Goal: Information Seeking & Learning: Check status

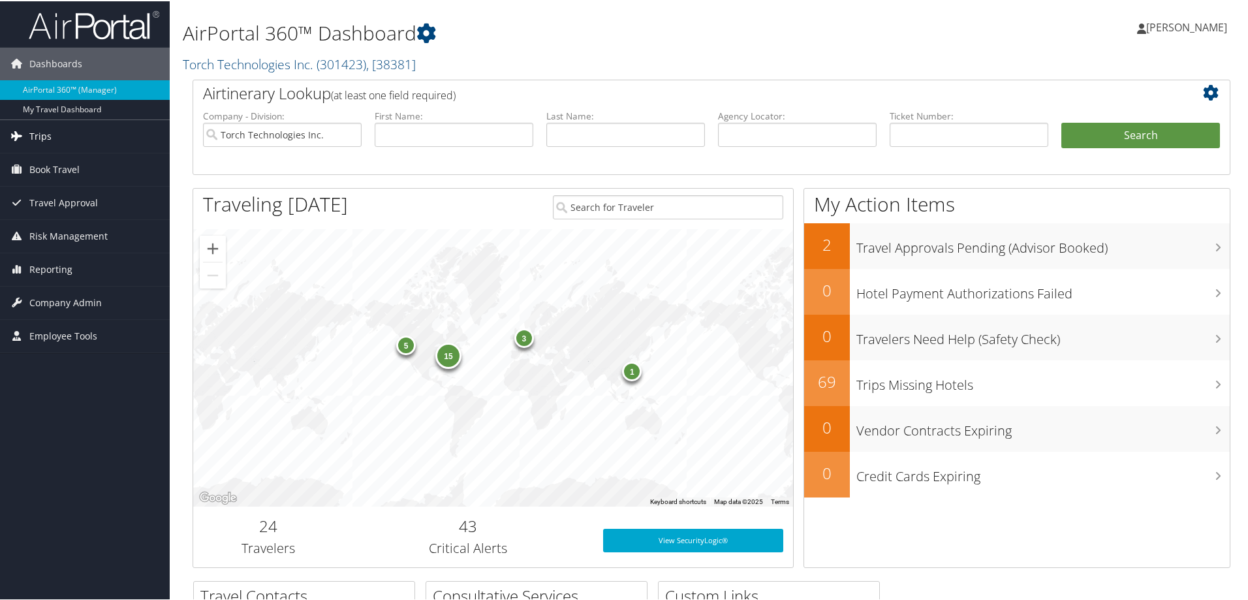
click at [39, 138] on span "Trips" at bounding box center [40, 135] width 22 height 33
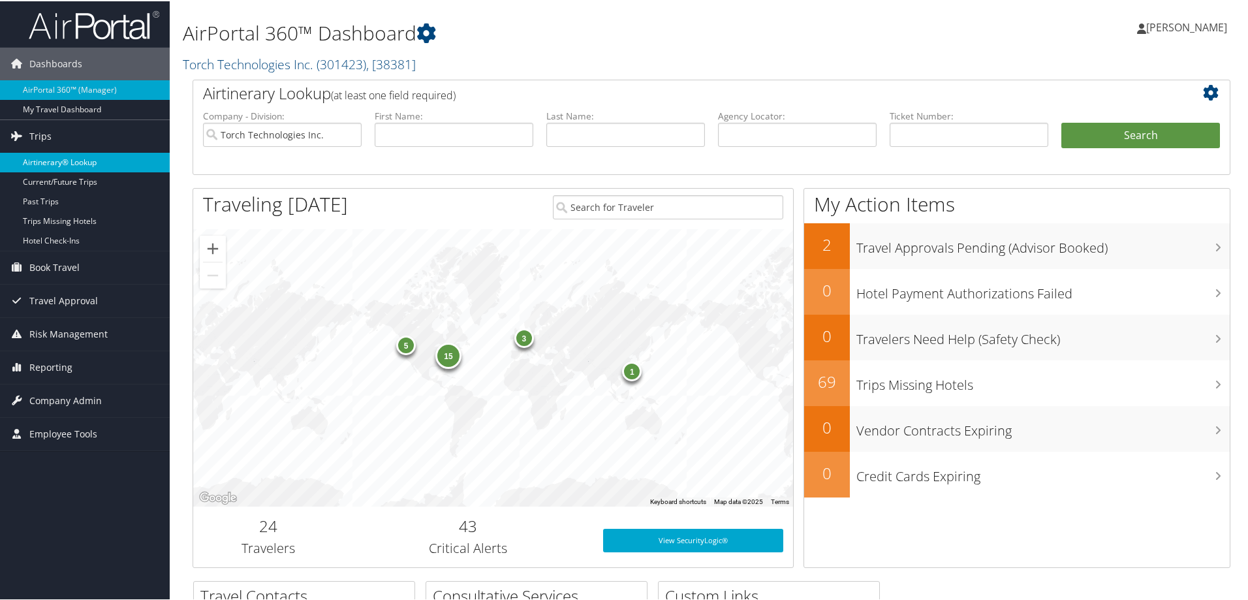
click at [52, 162] on link "Airtinerary® Lookup" at bounding box center [85, 161] width 170 height 20
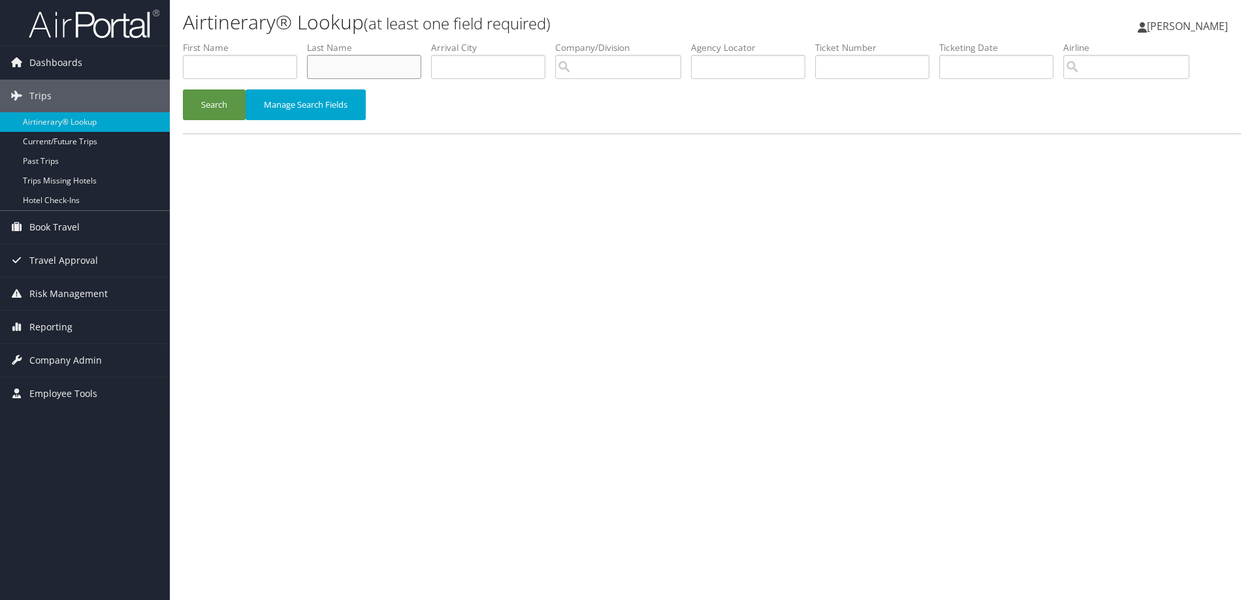
click at [336, 70] on input "text" at bounding box center [364, 67] width 114 height 24
type input "Garrison"
click at [206, 107] on button "Search" at bounding box center [214, 104] width 63 height 31
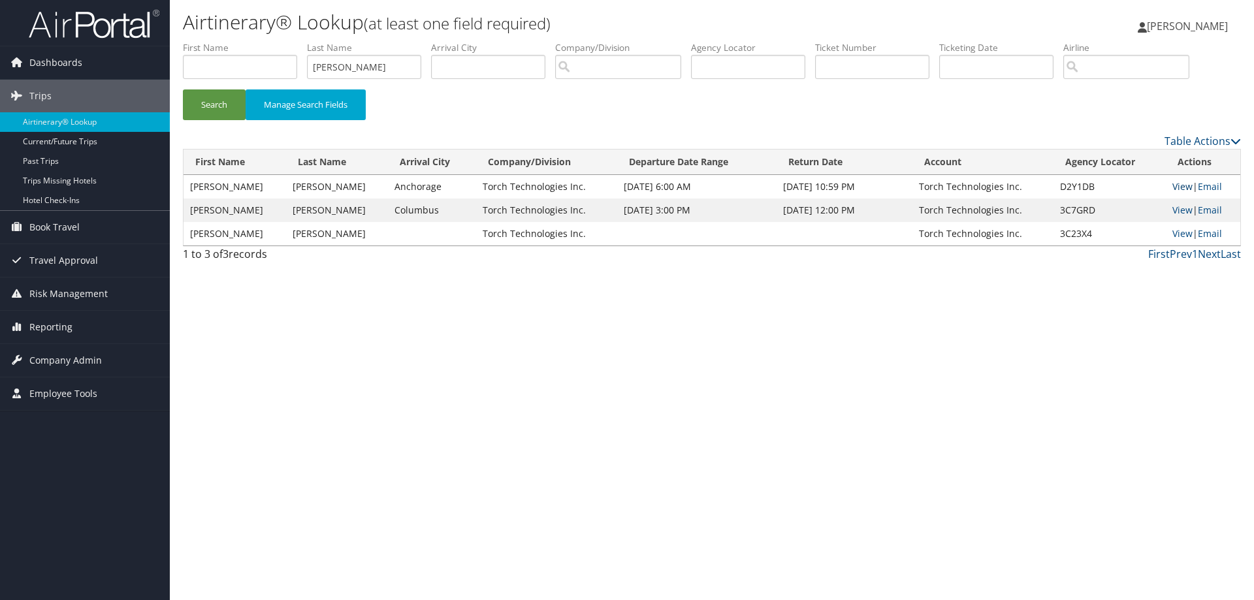
click at [1175, 185] on link "View" at bounding box center [1182, 186] width 20 height 12
drag, startPoint x: 359, startPoint y: 67, endPoint x: 297, endPoint y: 68, distance: 62.0
click at [297, 41] on ul "First Name Last Name Garrison Departure City Arrival City Company/Division Airp…" at bounding box center [712, 41] width 1058 height 0
click at [206, 105] on button "Search" at bounding box center [214, 104] width 63 height 31
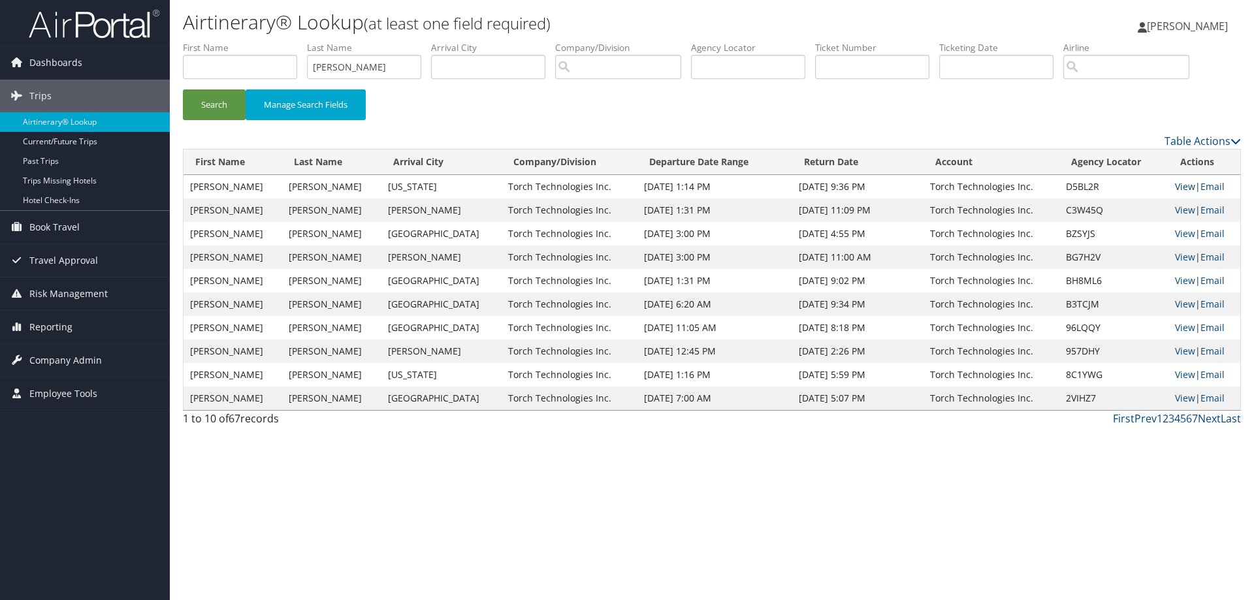
click at [1176, 187] on link "View" at bounding box center [1185, 186] width 20 height 12
drag, startPoint x: 383, startPoint y: 69, endPoint x: 274, endPoint y: 75, distance: 109.2
click at [274, 41] on ul "First Name Last Name godwin Departure City Arrival City Company/Division Airpor…" at bounding box center [712, 41] width 1058 height 0
click at [220, 105] on button "Search" at bounding box center [214, 104] width 63 height 31
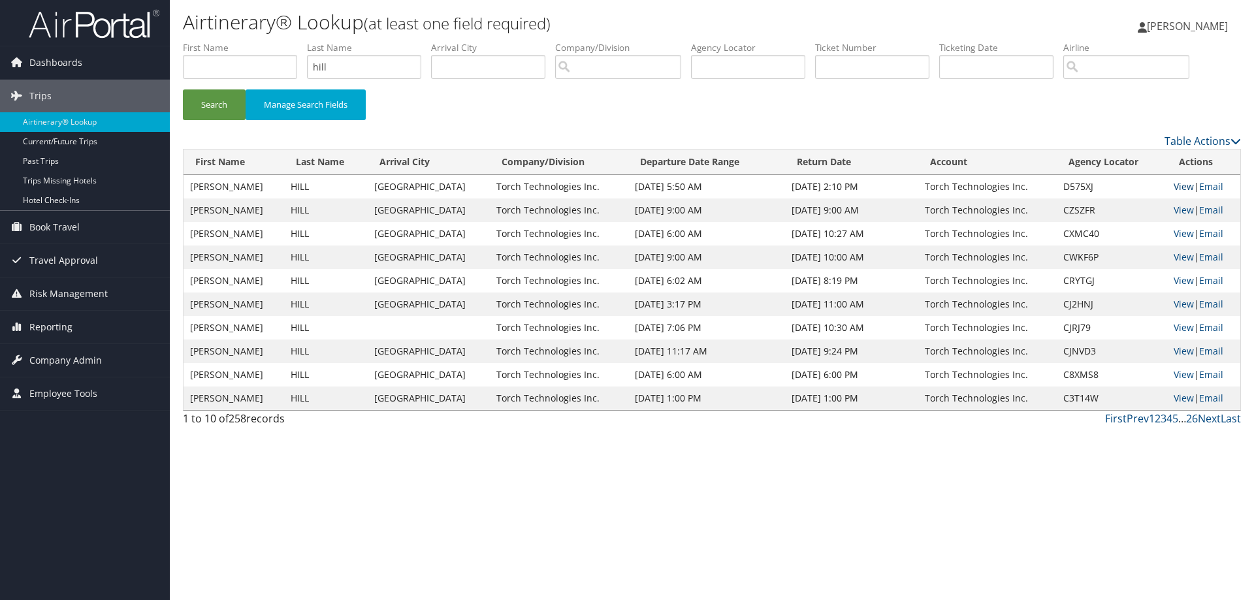
click at [1175, 186] on link "View" at bounding box center [1183, 186] width 20 height 12
click at [1177, 257] on link "View" at bounding box center [1183, 257] width 20 height 12
click at [1176, 232] on link "View" at bounding box center [1183, 233] width 20 height 12
click at [1180, 277] on link "View" at bounding box center [1183, 280] width 20 height 12
drag, startPoint x: 354, startPoint y: 69, endPoint x: 272, endPoint y: 77, distance: 82.0
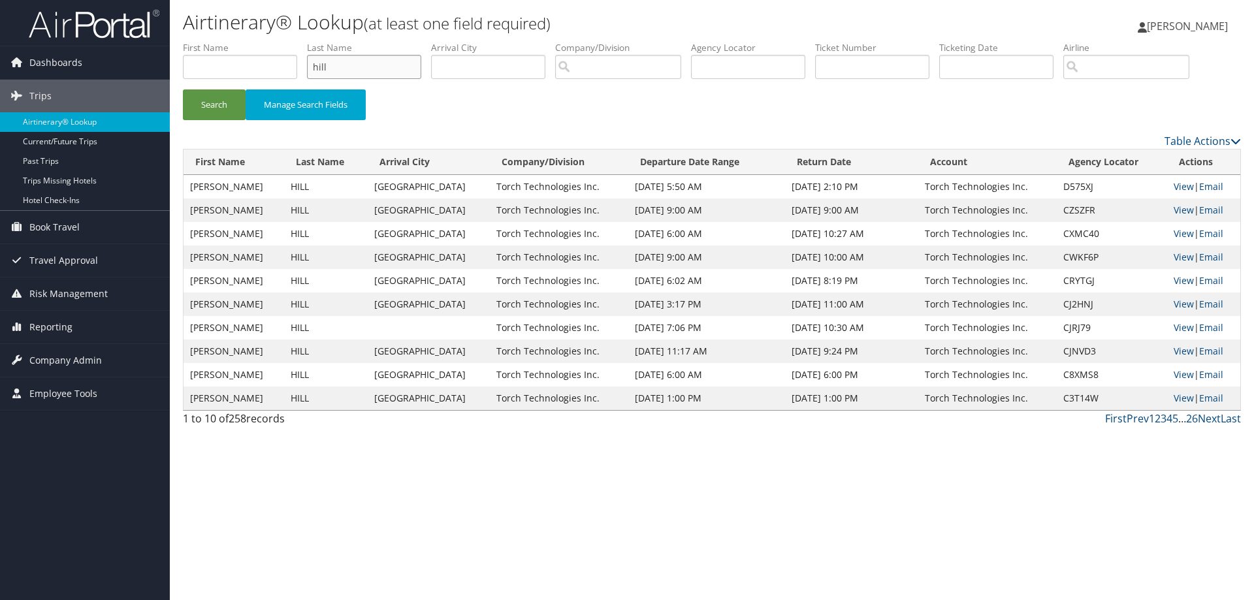
click at [274, 41] on ul "First Name Last Name hill Departure City Arrival City Company/Division Airport/…" at bounding box center [712, 41] width 1058 height 0
click at [207, 101] on button "Search" at bounding box center [214, 104] width 63 height 31
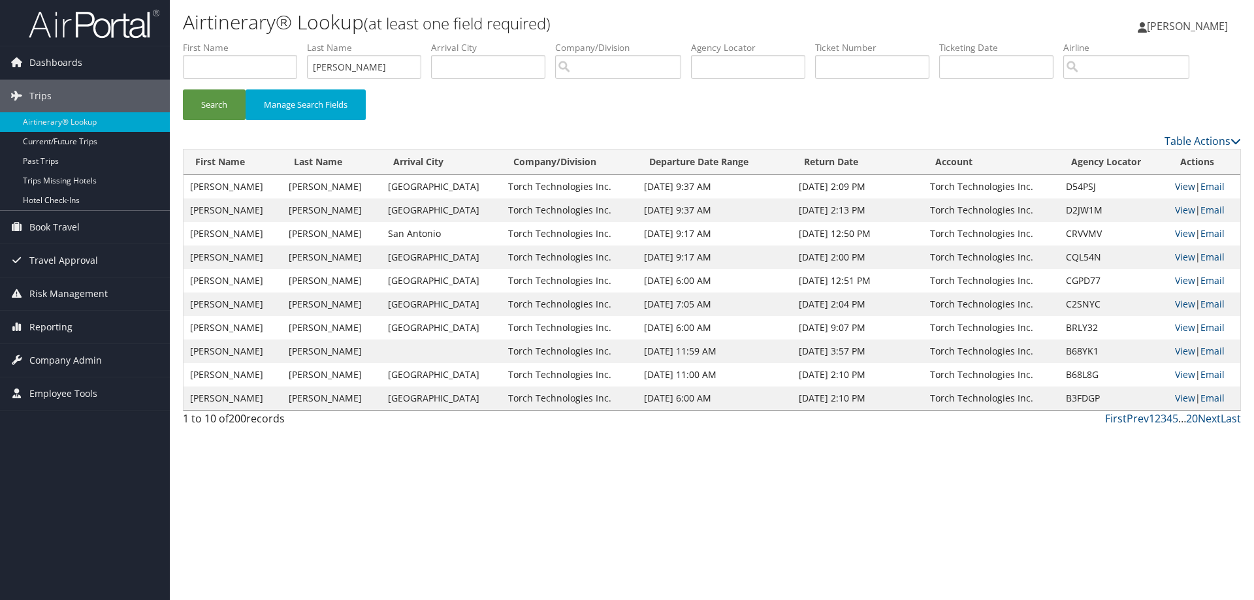
click at [1178, 185] on link "View" at bounding box center [1185, 186] width 20 height 12
drag, startPoint x: 389, startPoint y: 65, endPoint x: 298, endPoint y: 76, distance: 91.3
click at [298, 41] on ul "First Name Last Name Harris Departure City Arrival City Company/Division Airpor…" at bounding box center [712, 41] width 1058 height 0
click at [221, 101] on button "Search" at bounding box center [214, 104] width 63 height 31
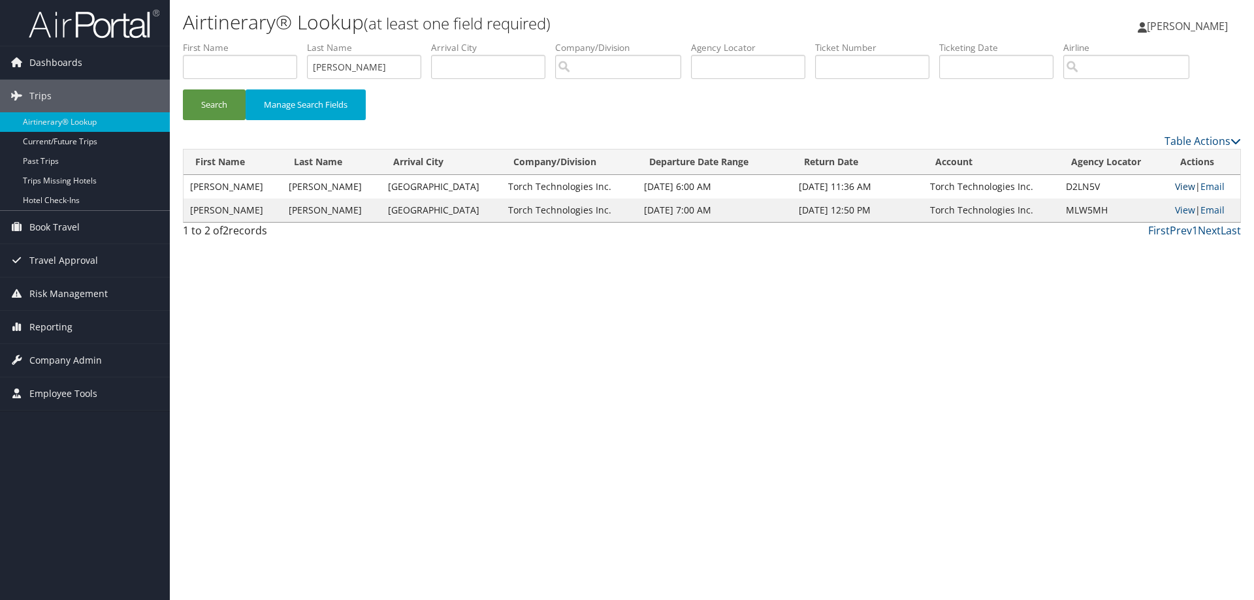
click at [1175, 184] on link "View" at bounding box center [1185, 186] width 20 height 12
drag, startPoint x: 348, startPoint y: 71, endPoint x: 250, endPoint y: 76, distance: 98.1
click at [250, 41] on ul "First Name Last Name haak Departure City Arrival City Company/Division Airport/…" at bounding box center [712, 41] width 1058 height 0
click at [207, 106] on button "Search" at bounding box center [214, 104] width 63 height 31
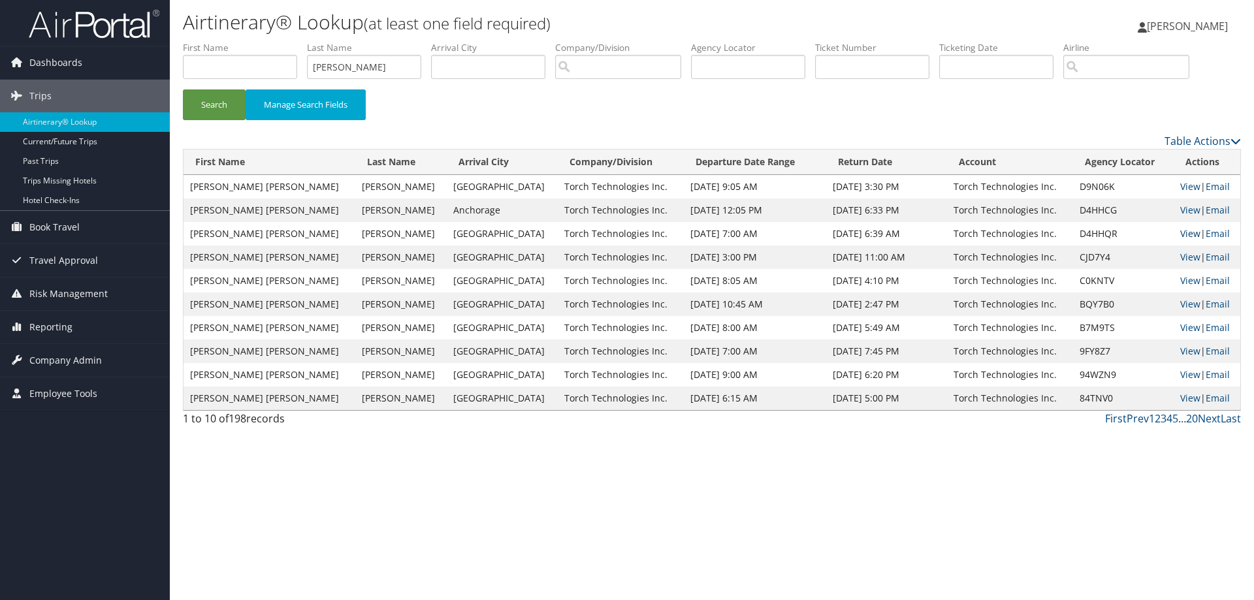
click at [1180, 232] on link "View" at bounding box center [1190, 233] width 20 height 12
click at [1180, 207] on link "View" at bounding box center [1190, 210] width 20 height 12
drag, startPoint x: 381, startPoint y: 71, endPoint x: 270, endPoint y: 77, distance: 111.2
click at [270, 41] on ul "First Name Last Name hernandez Departure City Arrival City Company/Division Air…" at bounding box center [712, 41] width 1058 height 0
type input "hoffman"
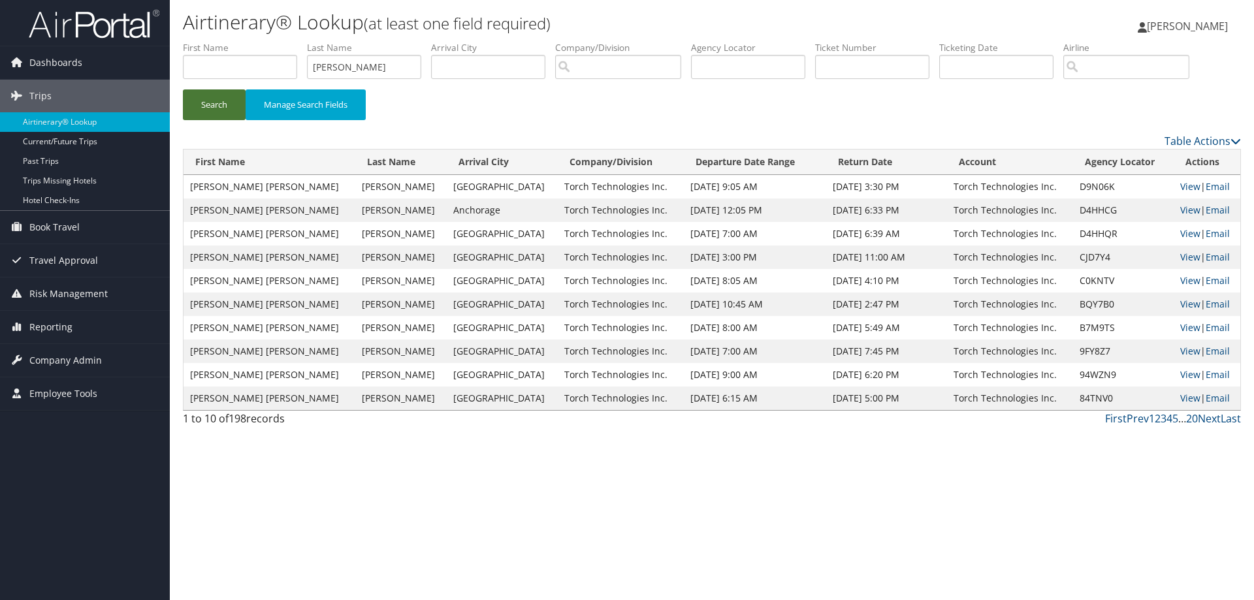
click at [223, 97] on button "Search" at bounding box center [214, 104] width 63 height 31
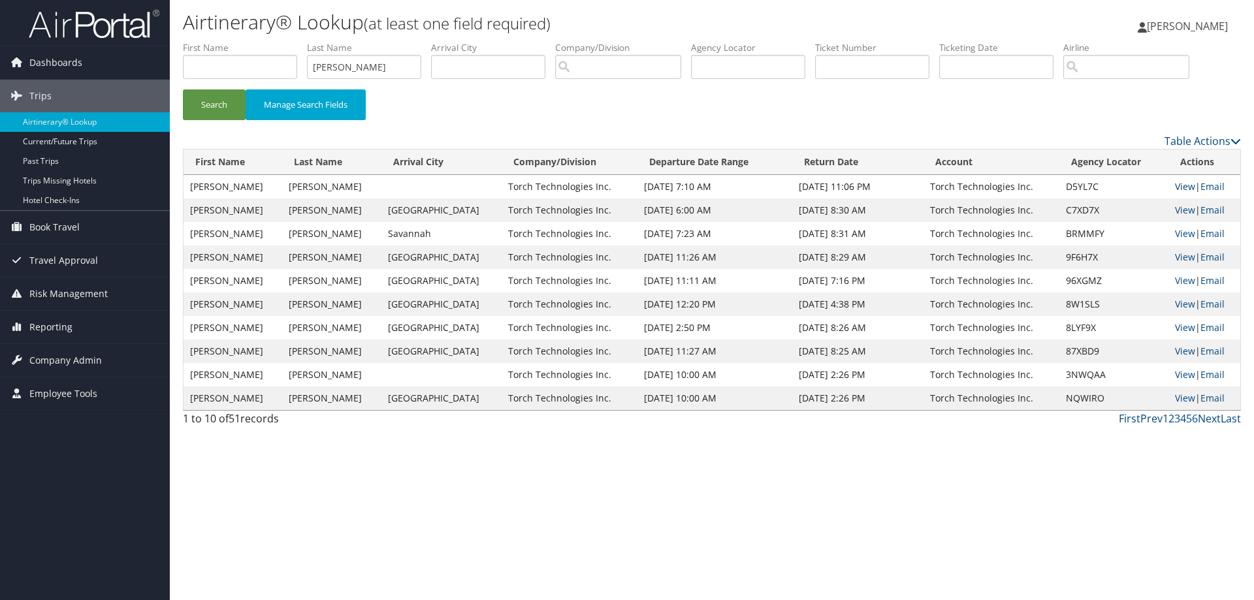
click at [1178, 183] on link "View" at bounding box center [1185, 186] width 20 height 12
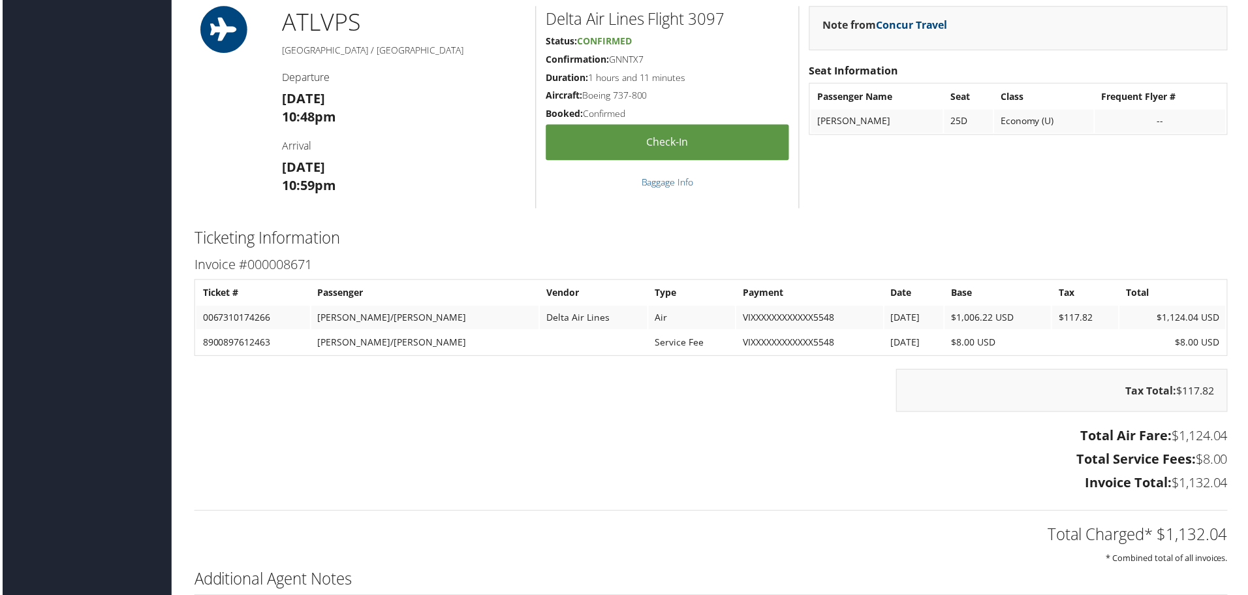
scroll to position [2155, 0]
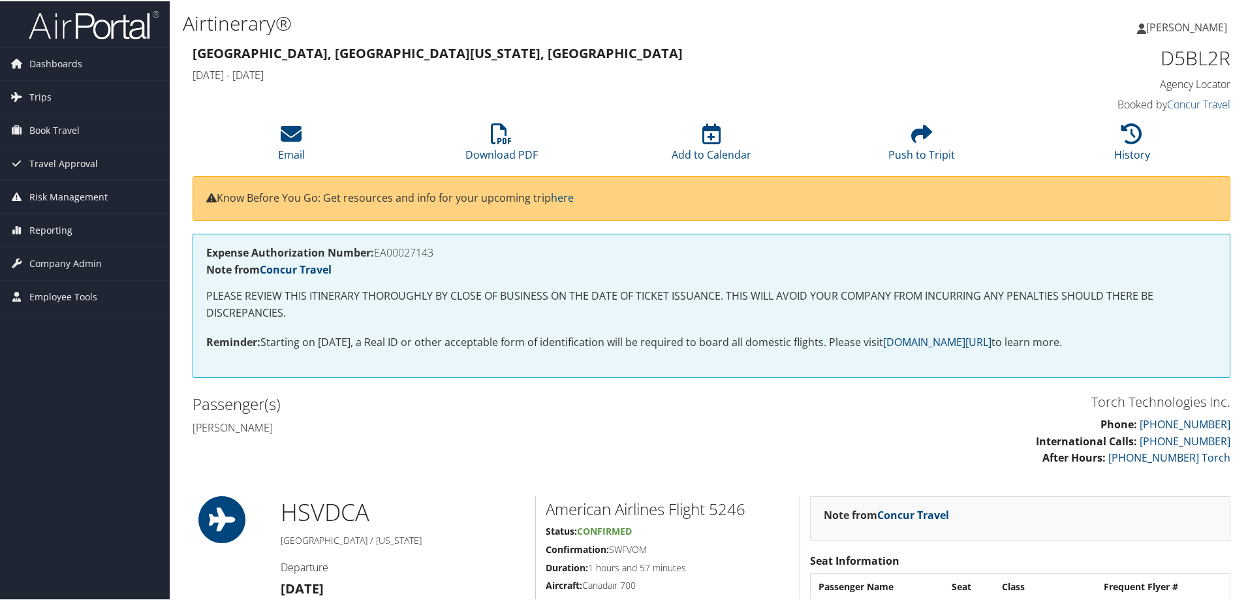
click at [460, 420] on h4 "Keith alan Godwin" at bounding box center [447, 426] width 509 height 14
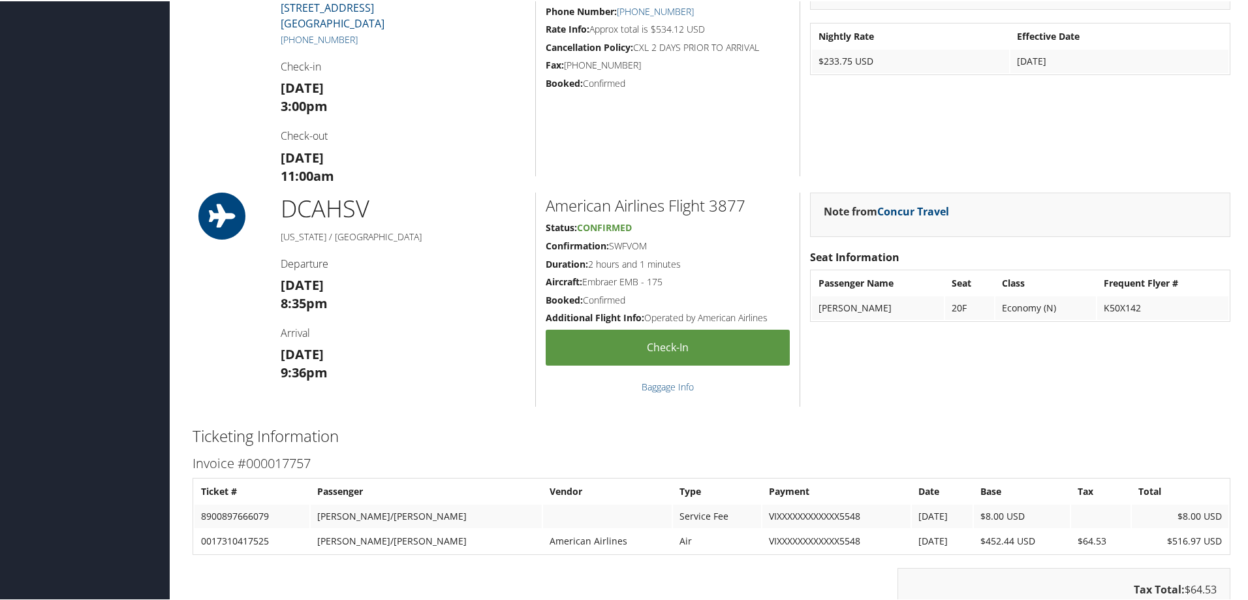
scroll to position [1045, 0]
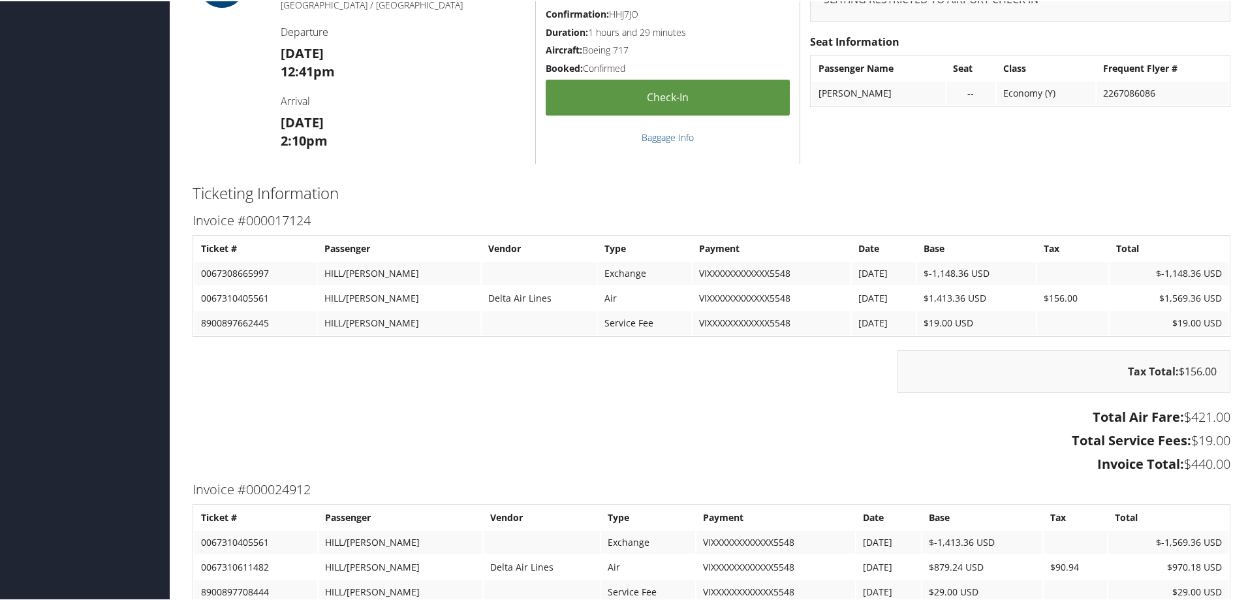
scroll to position [1828, 0]
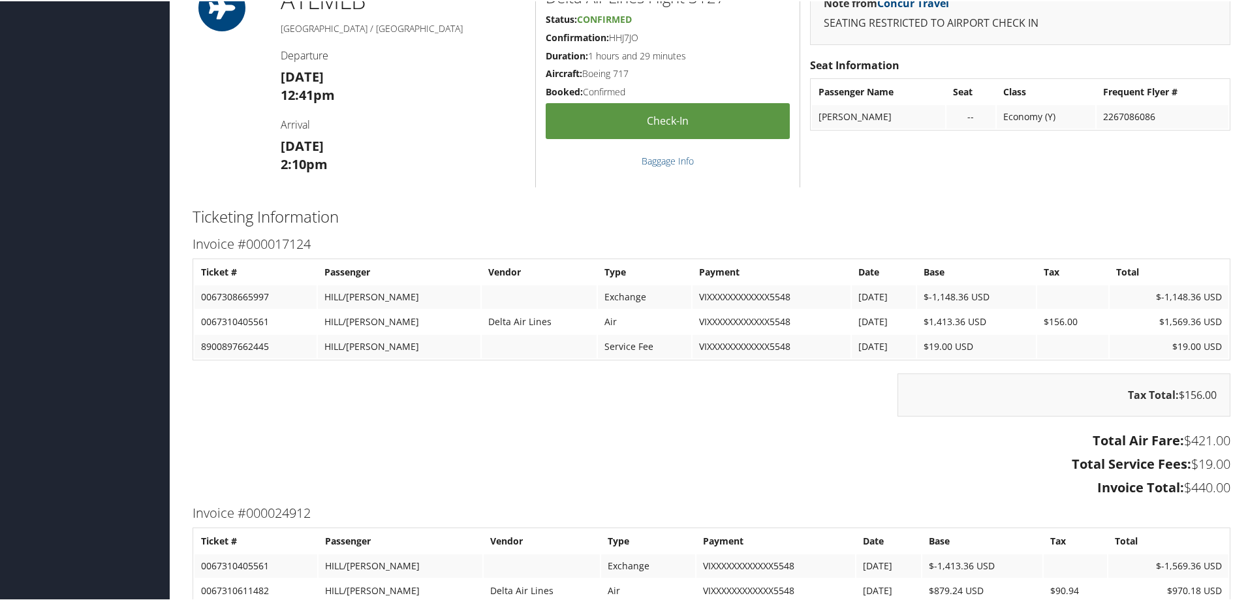
click at [824, 479] on h3 "Invoice Total: $440.00" at bounding box center [712, 486] width 1038 height 18
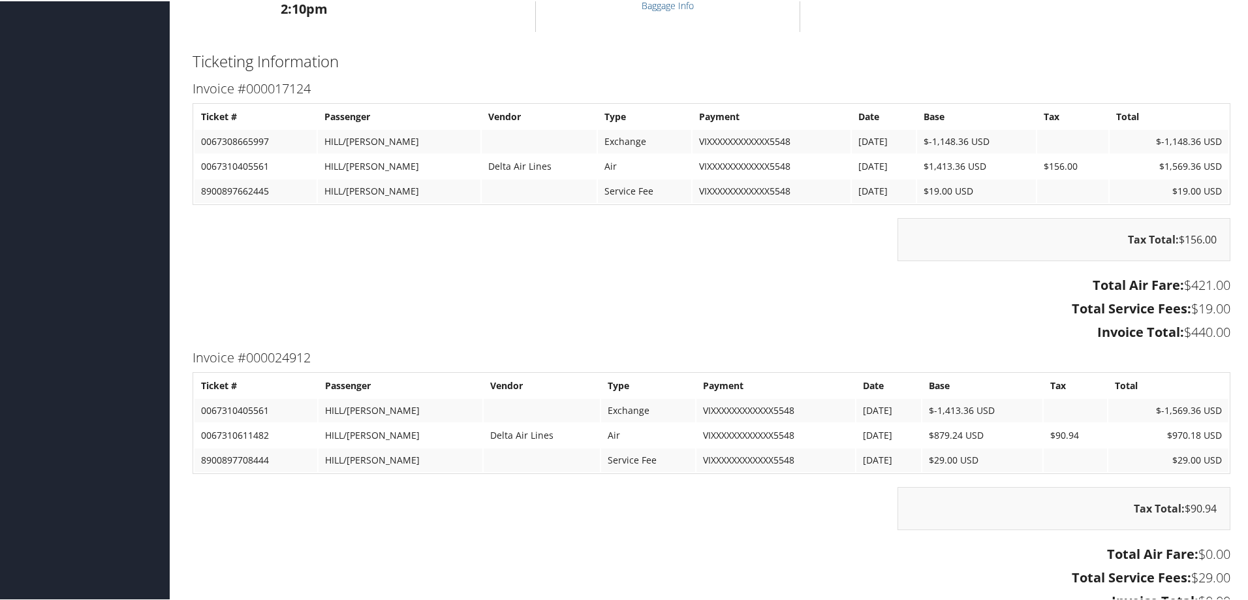
scroll to position [2024, 0]
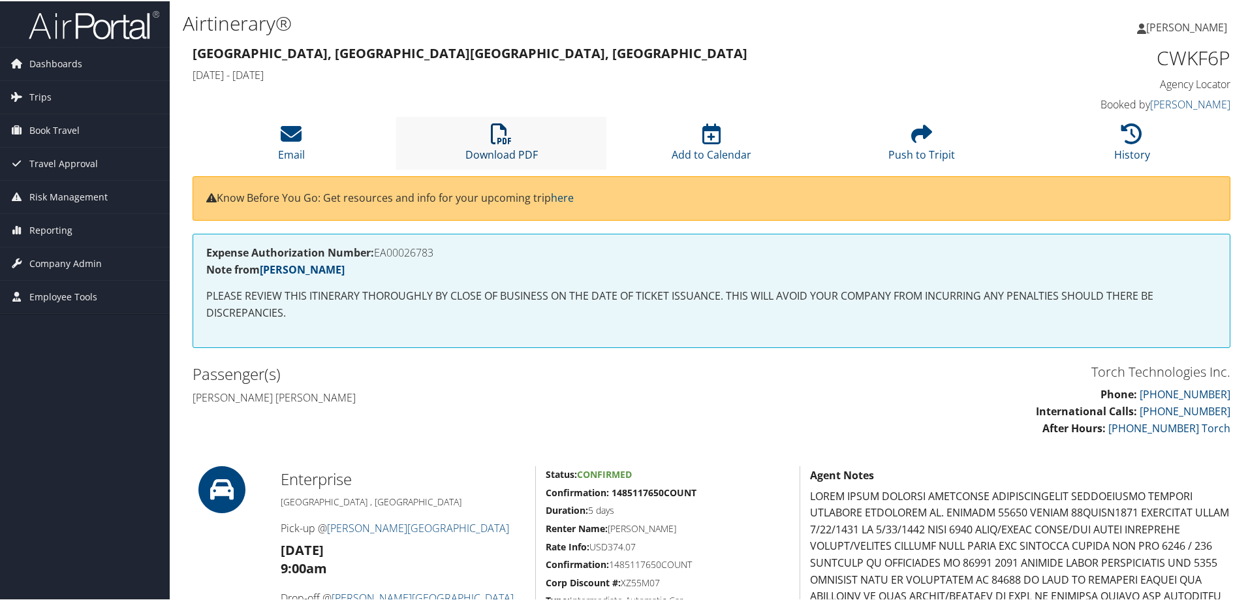
click at [500, 131] on icon at bounding box center [501, 132] width 21 height 21
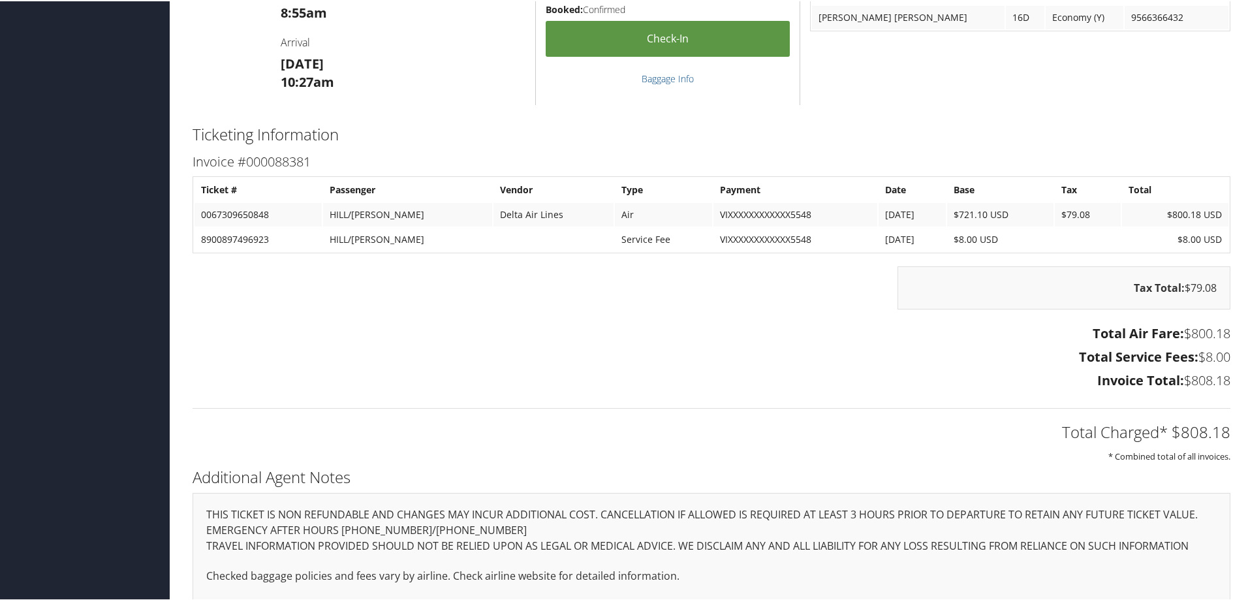
scroll to position [889, 0]
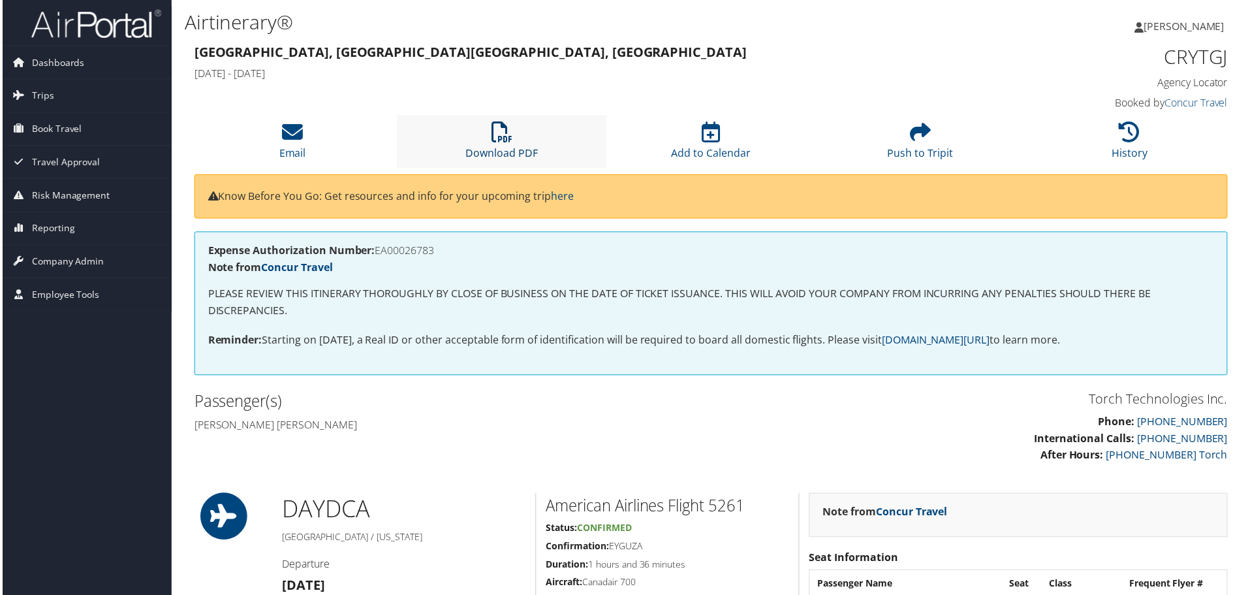
click at [501, 134] on icon at bounding box center [501, 132] width 21 height 21
click at [486, 260] on div "Expense Authorization Number: EA00027115 Note from Concur Travel PLEASE REVIEW …" at bounding box center [712, 304] width 1038 height 144
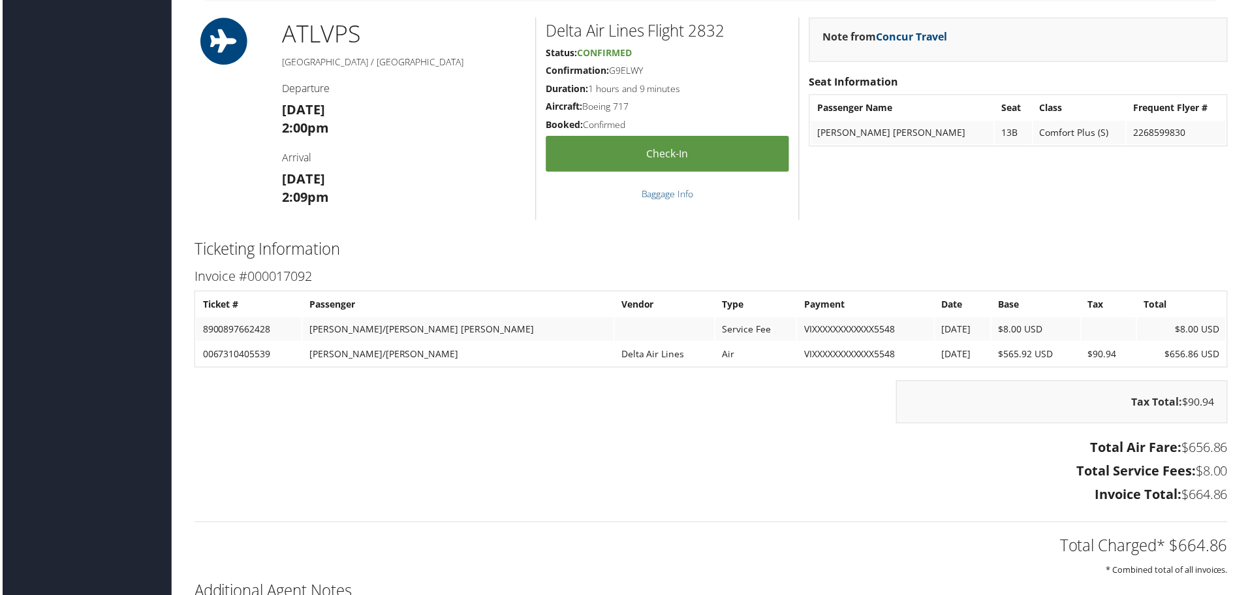
scroll to position [1697, 0]
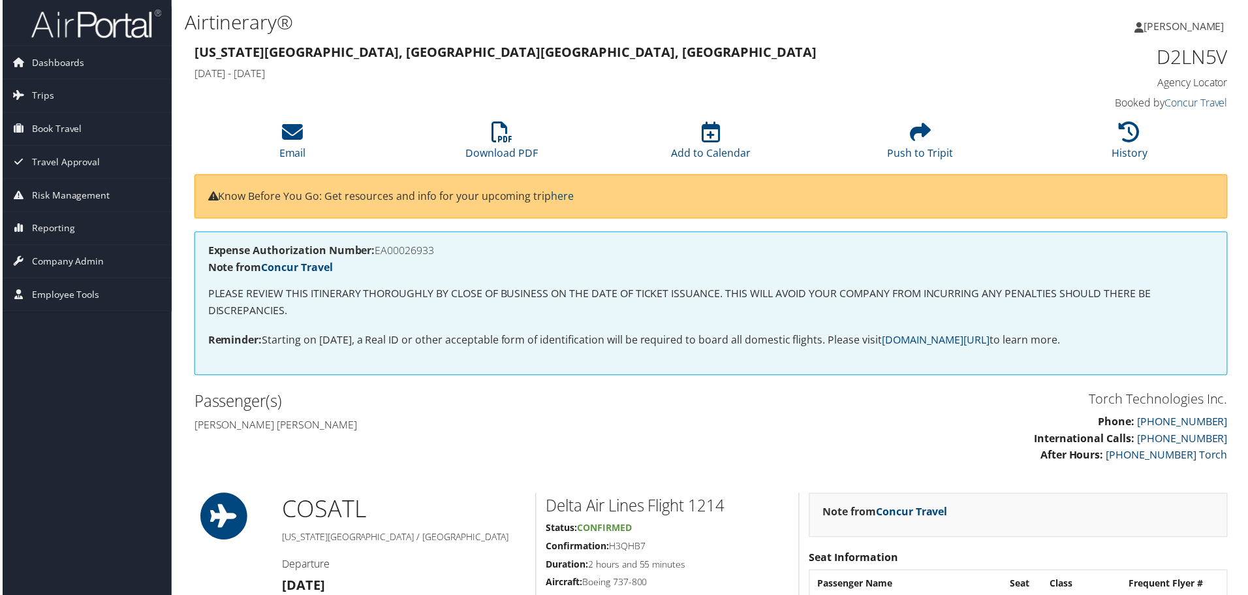
click at [366, 355] on div "Expense Authorization Number: EA00026933 Note from Concur Travel PLEASE REVIEW …" at bounding box center [712, 304] width 1038 height 144
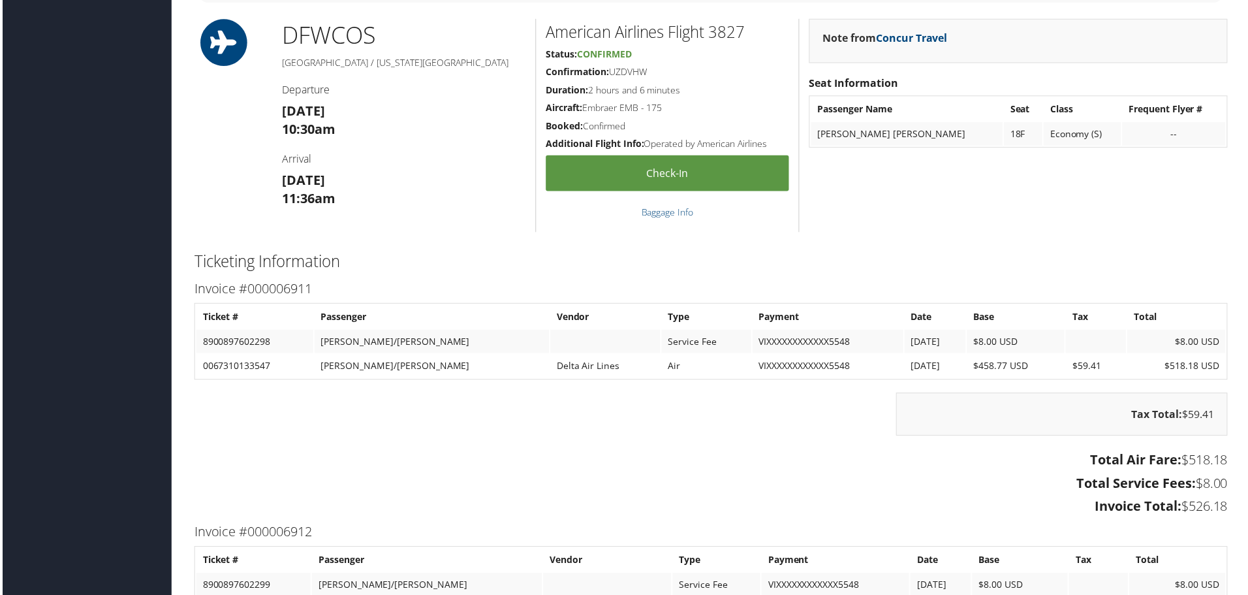
scroll to position [1697, 0]
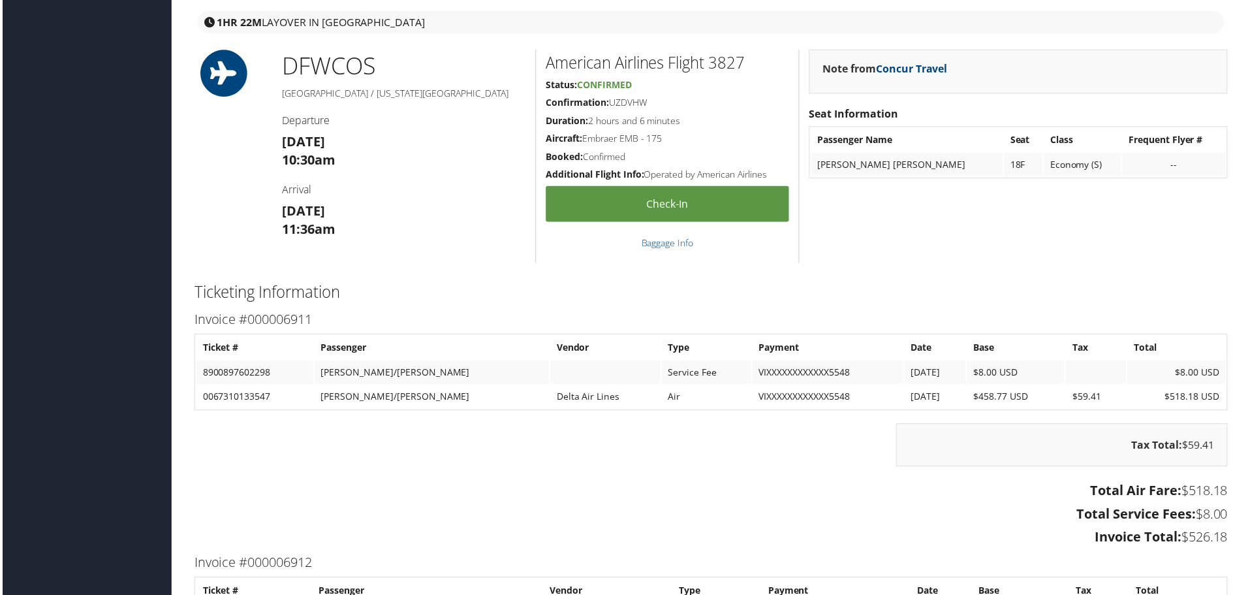
click at [748, 535] on h3 "Invoice Total: $526.18" at bounding box center [712, 539] width 1038 height 18
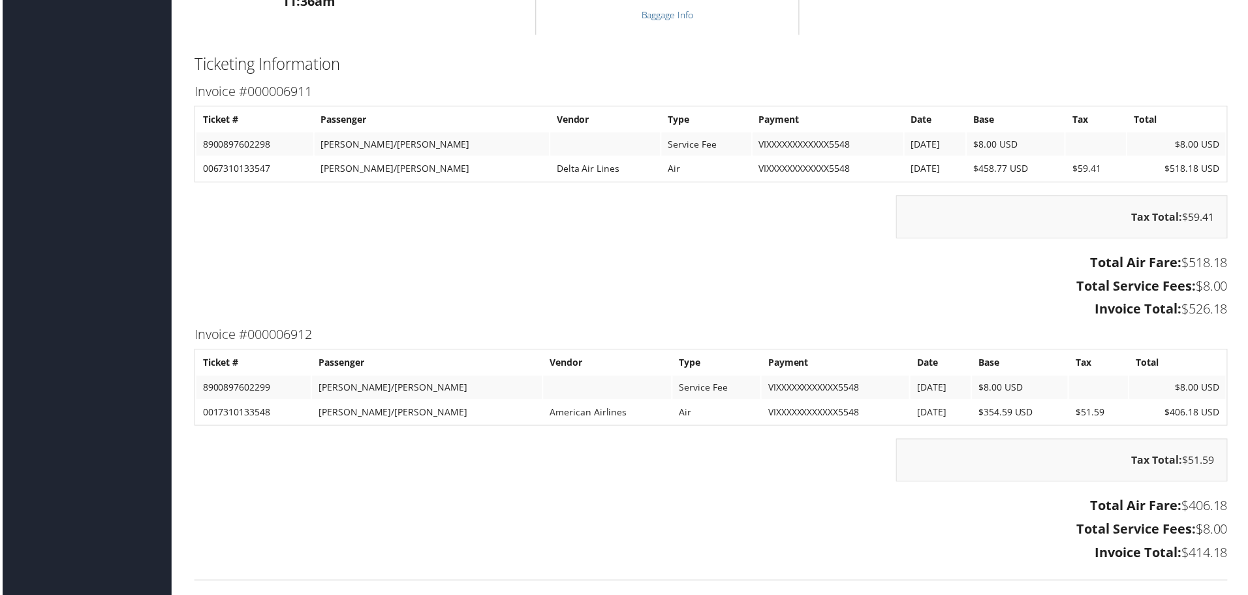
scroll to position [1959, 0]
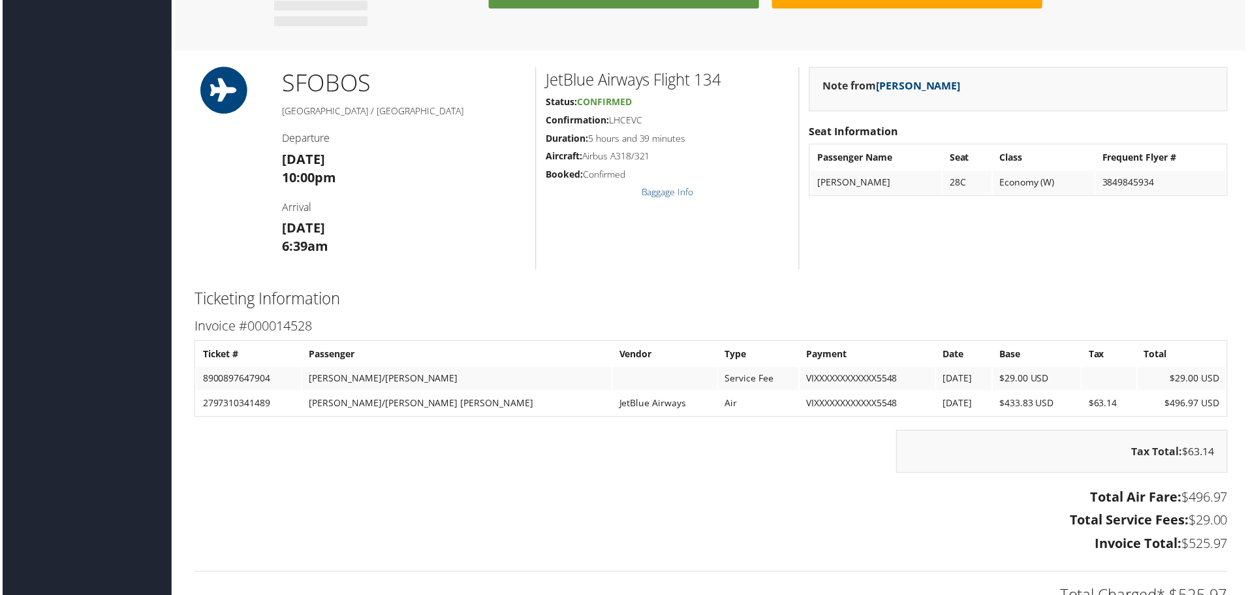
scroll to position [979, 0]
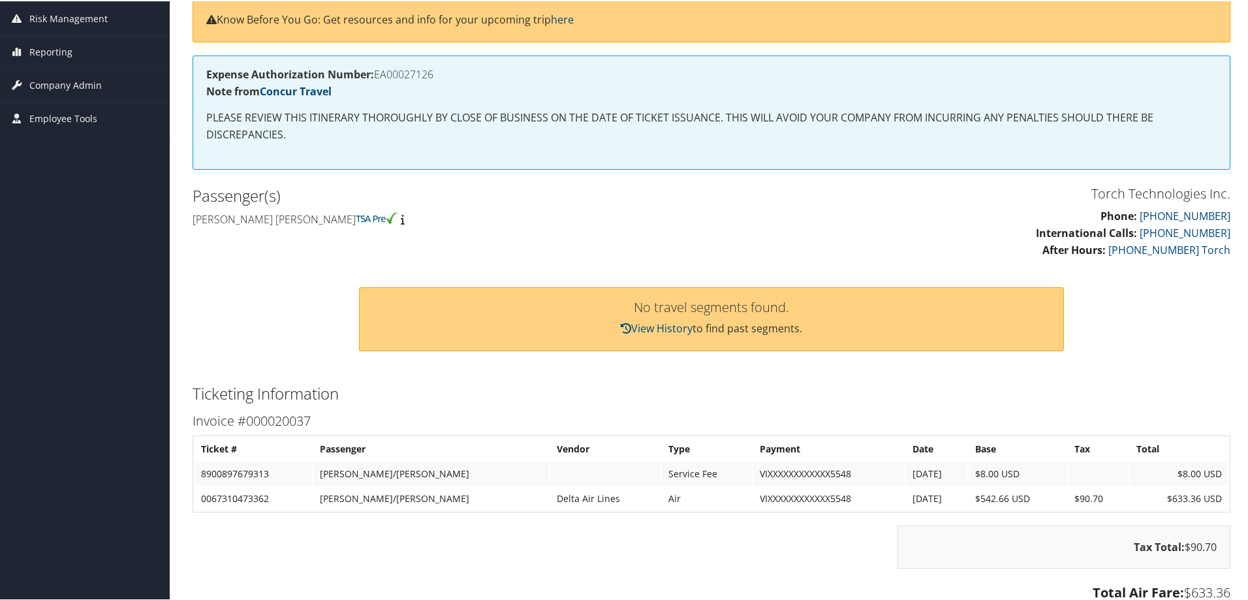
scroll to position [196, 0]
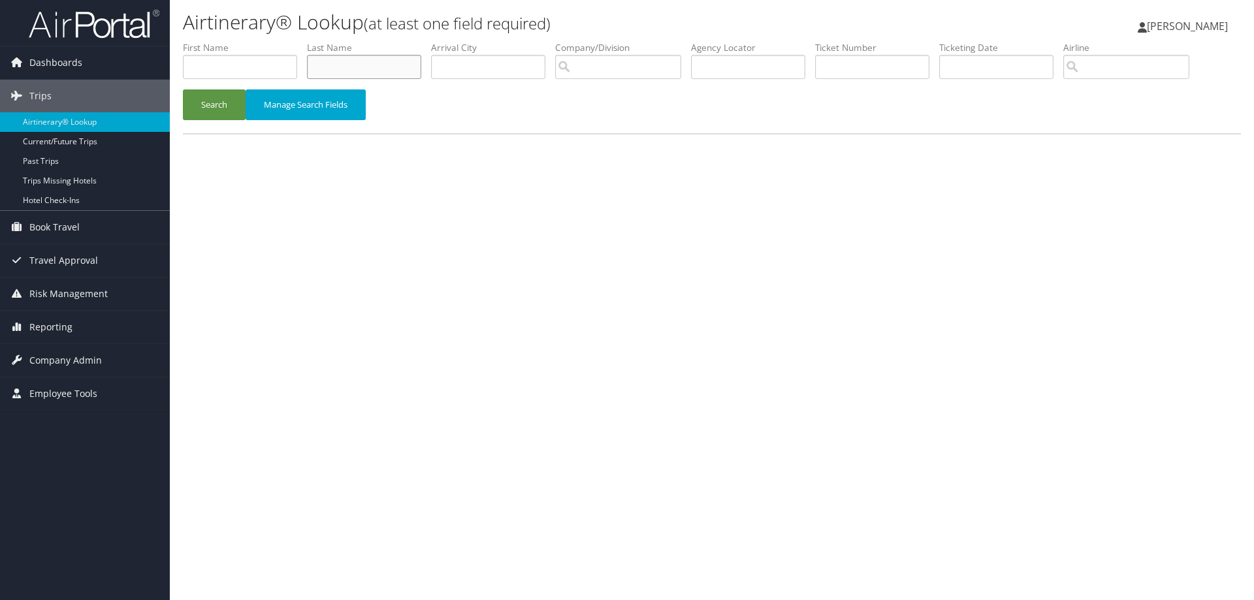
click at [321, 70] on input "text" at bounding box center [364, 67] width 114 height 24
click at [353, 64] on input "text" at bounding box center [364, 67] width 114 height 24
click at [207, 103] on button "Search" at bounding box center [214, 104] width 63 height 31
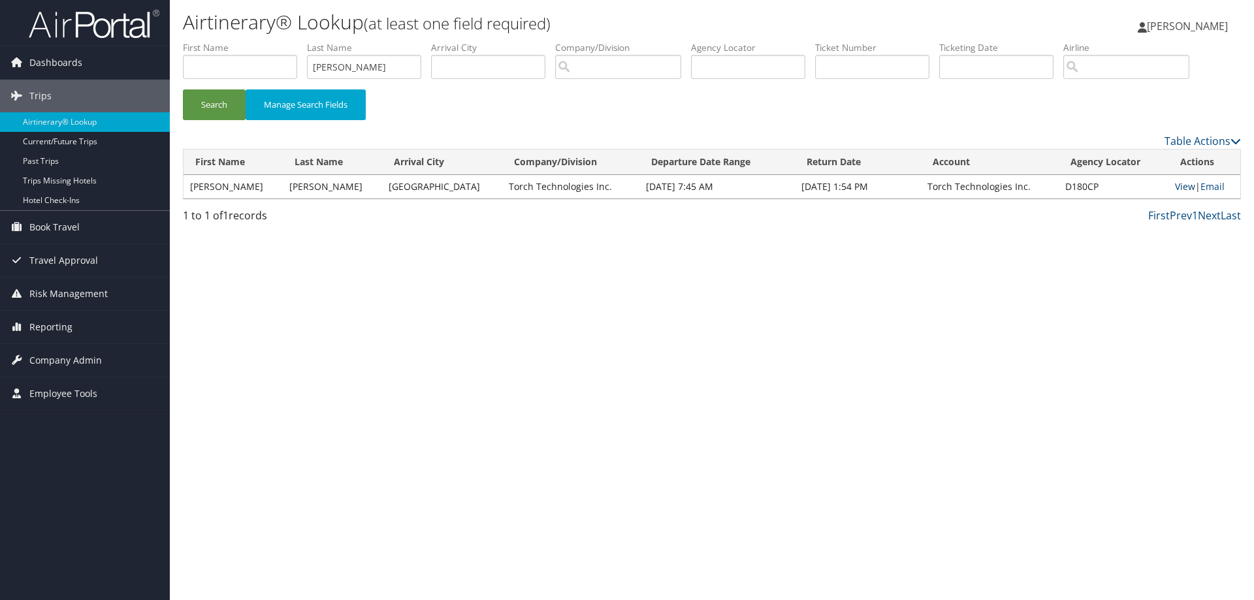
click at [1175, 187] on link "View" at bounding box center [1185, 186] width 20 height 12
drag, startPoint x: 368, startPoint y: 70, endPoint x: 289, endPoint y: 78, distance: 78.7
click at [289, 41] on ul "First Name Last Name Jensen Departure City Arrival City Company/Division Airpor…" at bounding box center [712, 41] width 1058 height 0
click at [216, 100] on button "Search" at bounding box center [214, 104] width 63 height 31
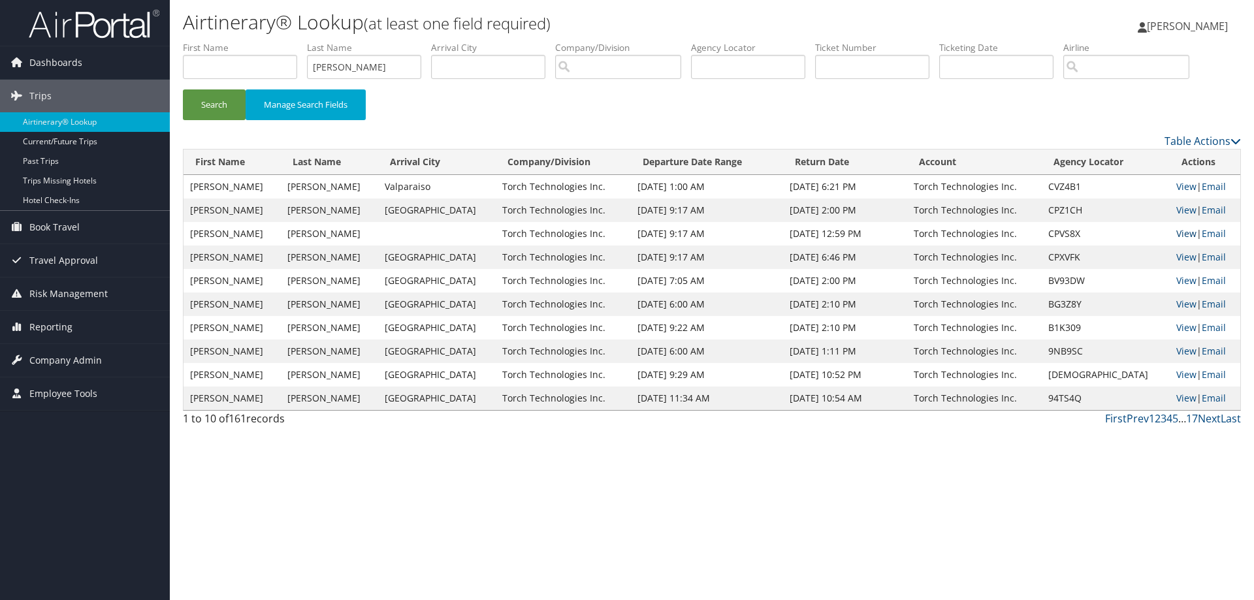
click at [1178, 230] on link "View" at bounding box center [1186, 233] width 20 height 12
click at [1176, 184] on link "View" at bounding box center [1186, 186] width 20 height 12
click at [1176, 209] on link "View" at bounding box center [1186, 210] width 20 height 12
drag, startPoint x: 375, startPoint y: 71, endPoint x: 281, endPoint y: 69, distance: 94.7
click at [282, 41] on ul "First Name Last Name keeler Departure City Arrival City Company/Division Airpor…" at bounding box center [712, 41] width 1058 height 0
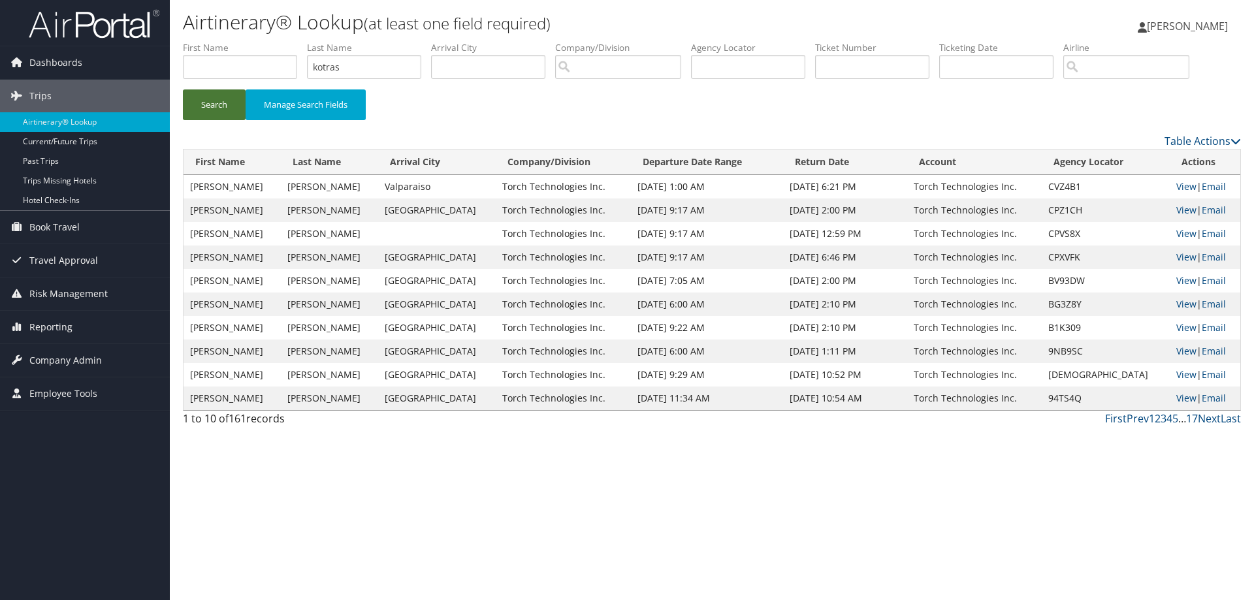
click at [213, 99] on button "Search" at bounding box center [214, 104] width 63 height 31
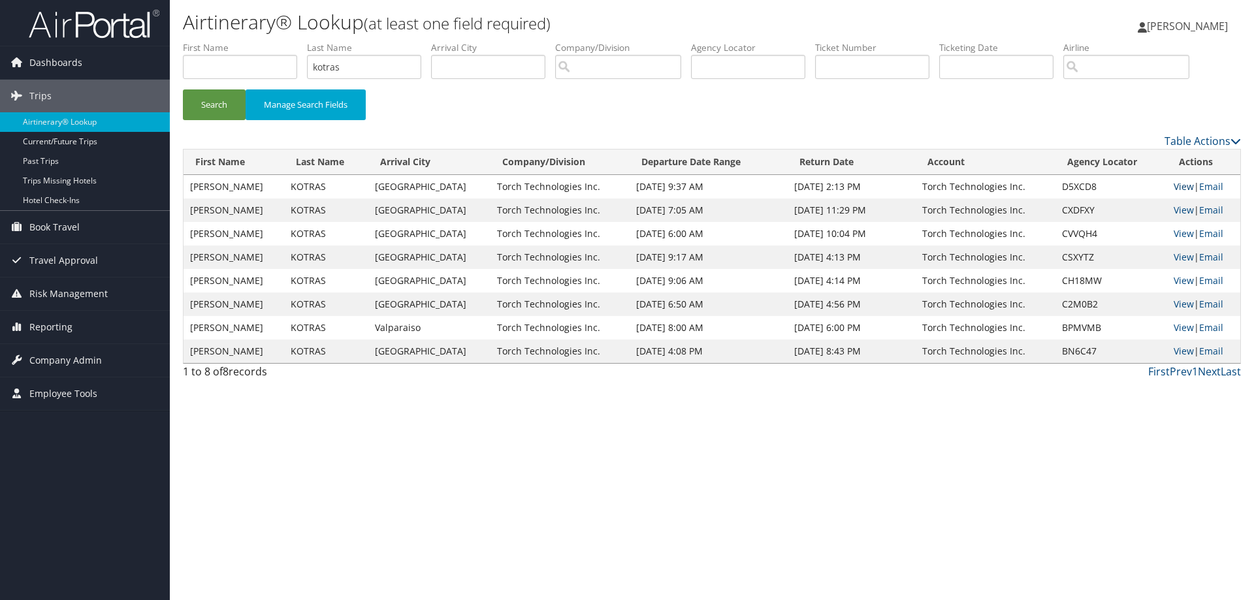
click at [1173, 185] on link "View" at bounding box center [1183, 186] width 20 height 12
click at [1173, 208] on link "View" at bounding box center [1183, 210] width 20 height 12
click at [1175, 231] on link "View" at bounding box center [1183, 233] width 20 height 12
drag, startPoint x: 374, startPoint y: 67, endPoint x: 253, endPoint y: 72, distance: 121.5
click at [258, 41] on ul "First Name Last Name kotras Departure City Arrival City Company/Division Airpor…" at bounding box center [712, 41] width 1058 height 0
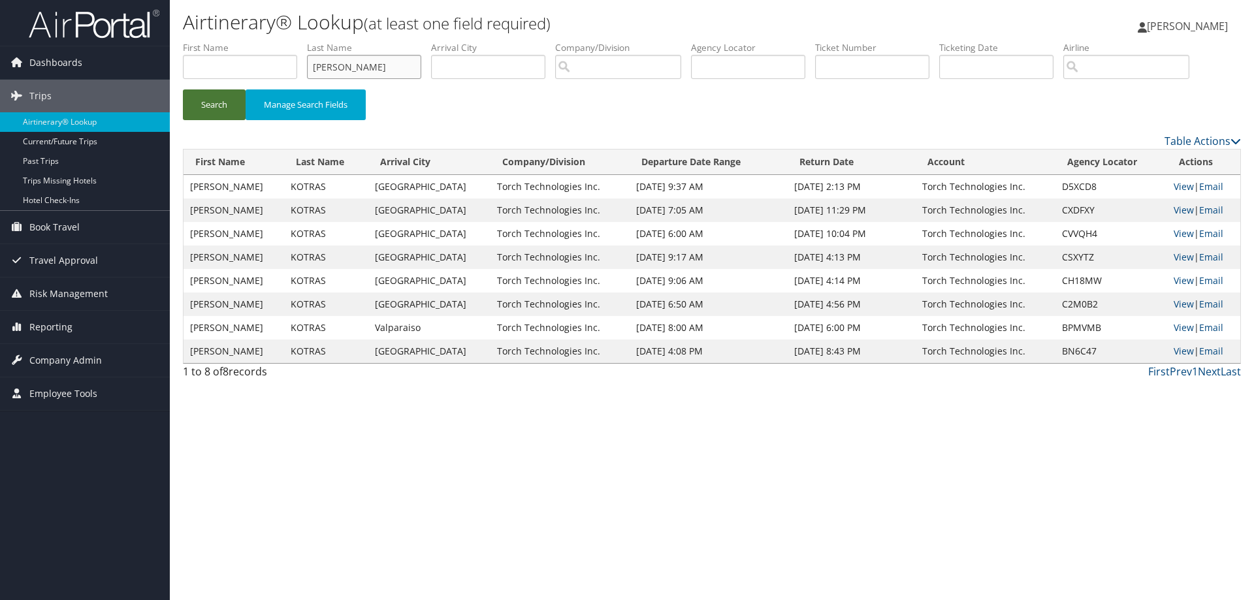
type input "kilpatrick"
click at [229, 109] on button "Search" at bounding box center [214, 104] width 63 height 31
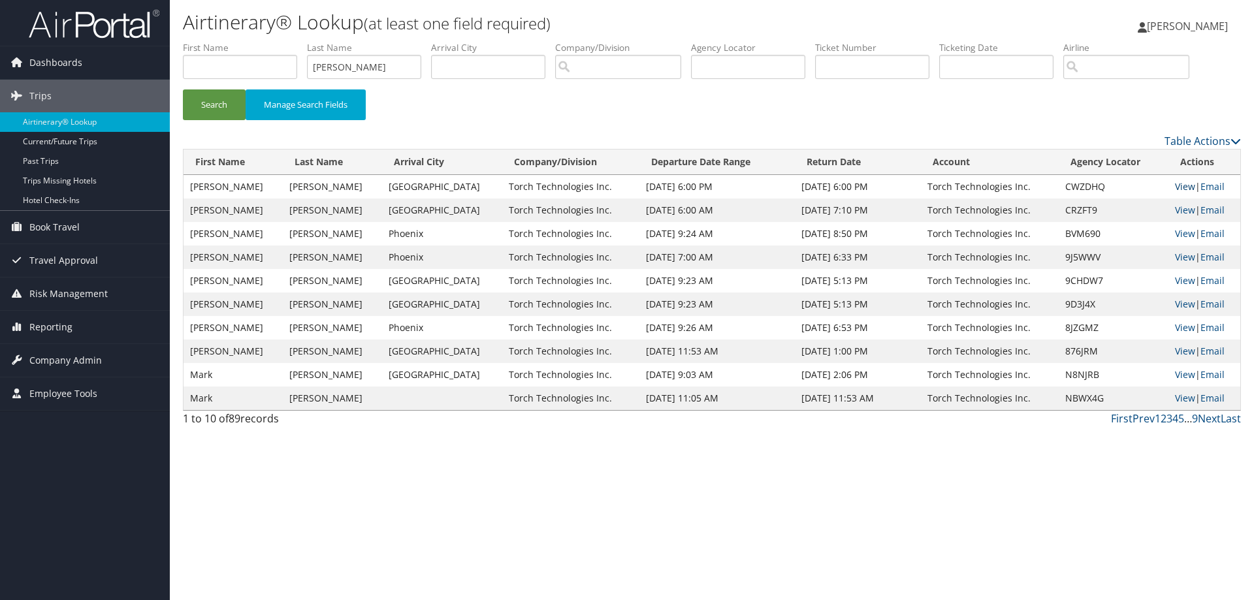
click at [1175, 187] on link "View" at bounding box center [1185, 186] width 20 height 12
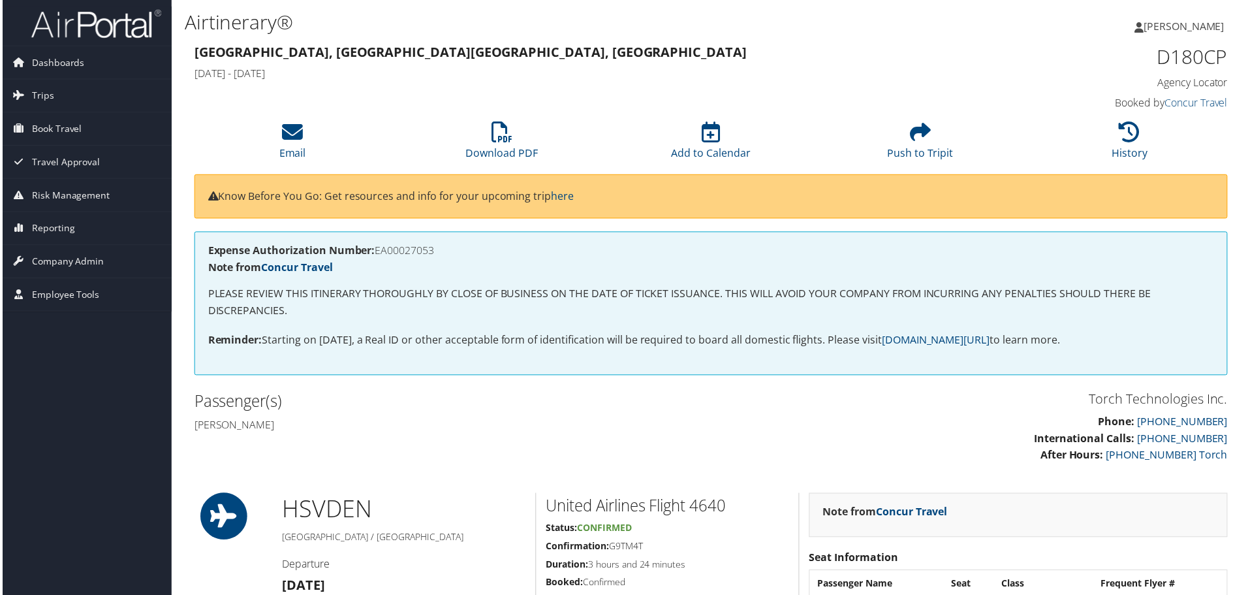
click at [555, 414] on div "Passenger(s) [PERSON_NAME]" at bounding box center [447, 414] width 529 height 49
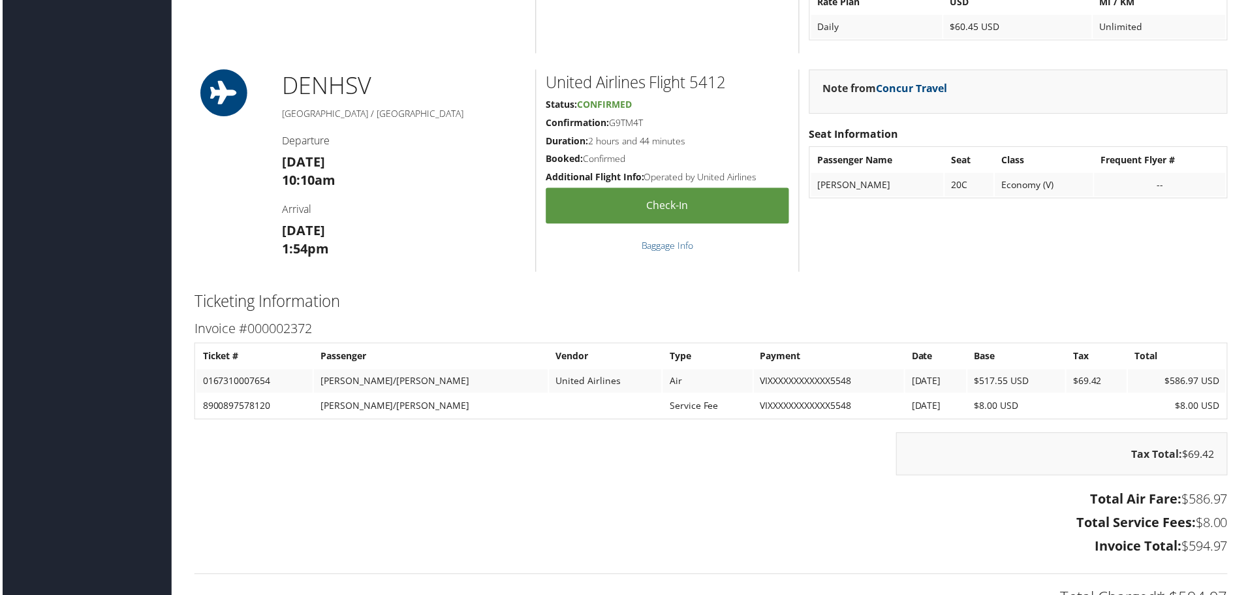
scroll to position [1175, 0]
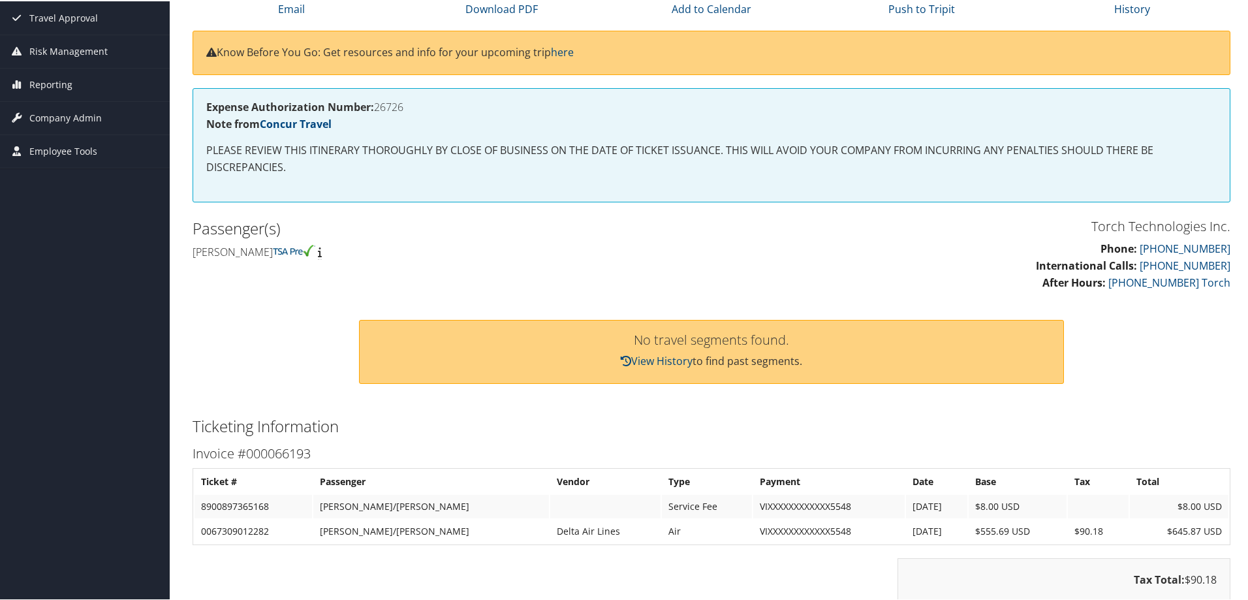
scroll to position [131, 0]
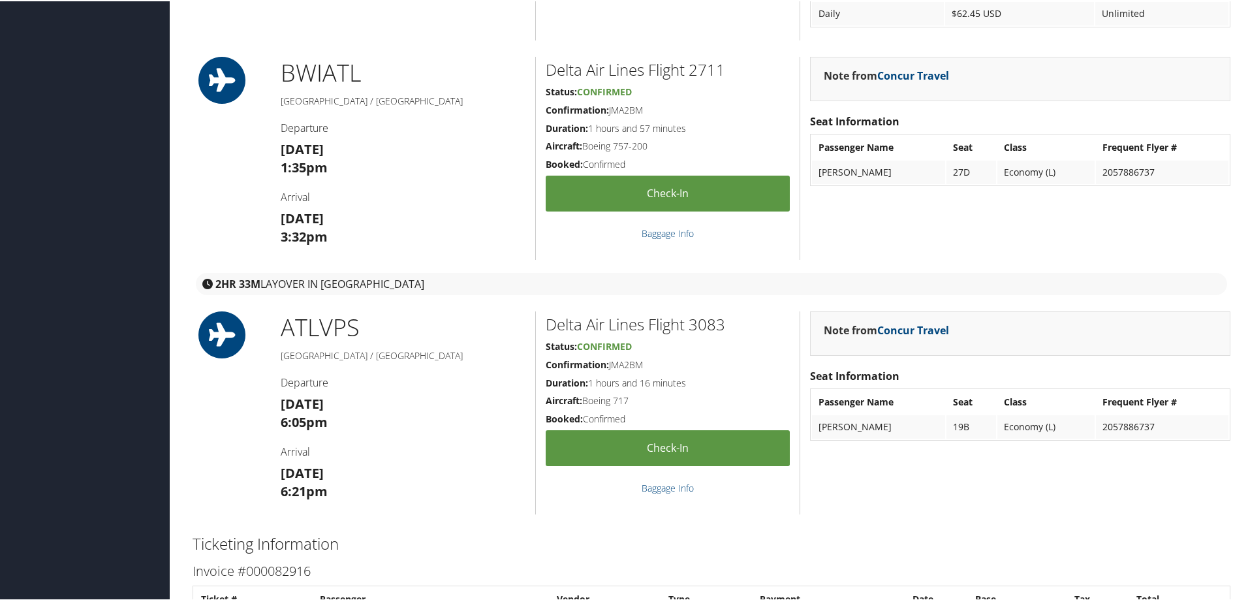
scroll to position [1175, 0]
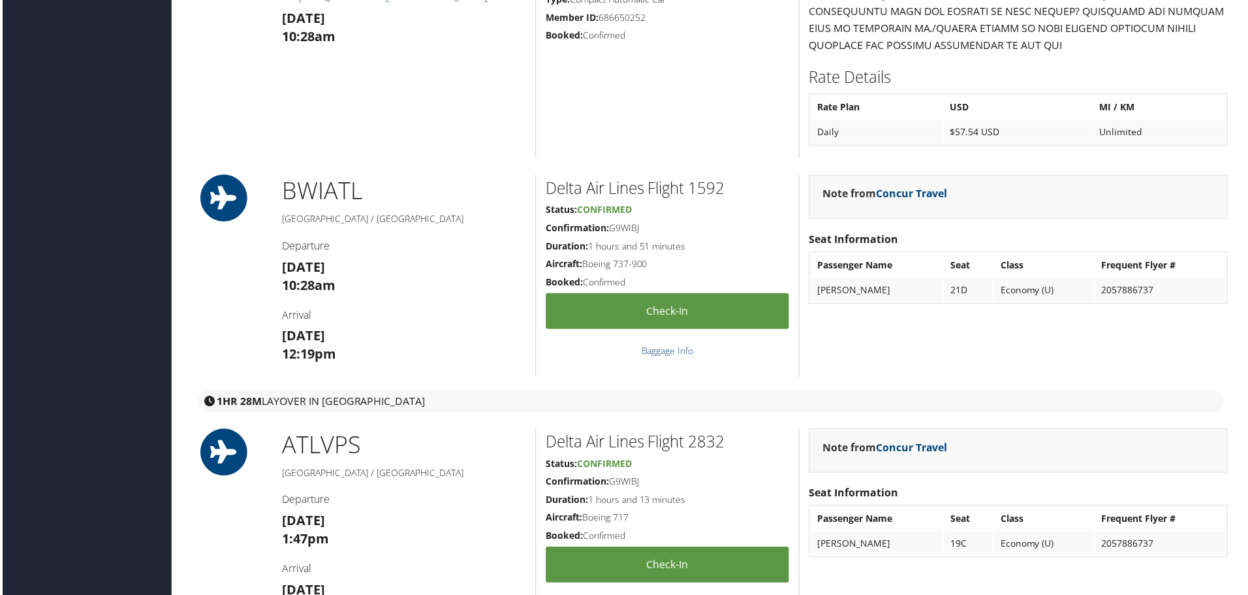
scroll to position [1763, 0]
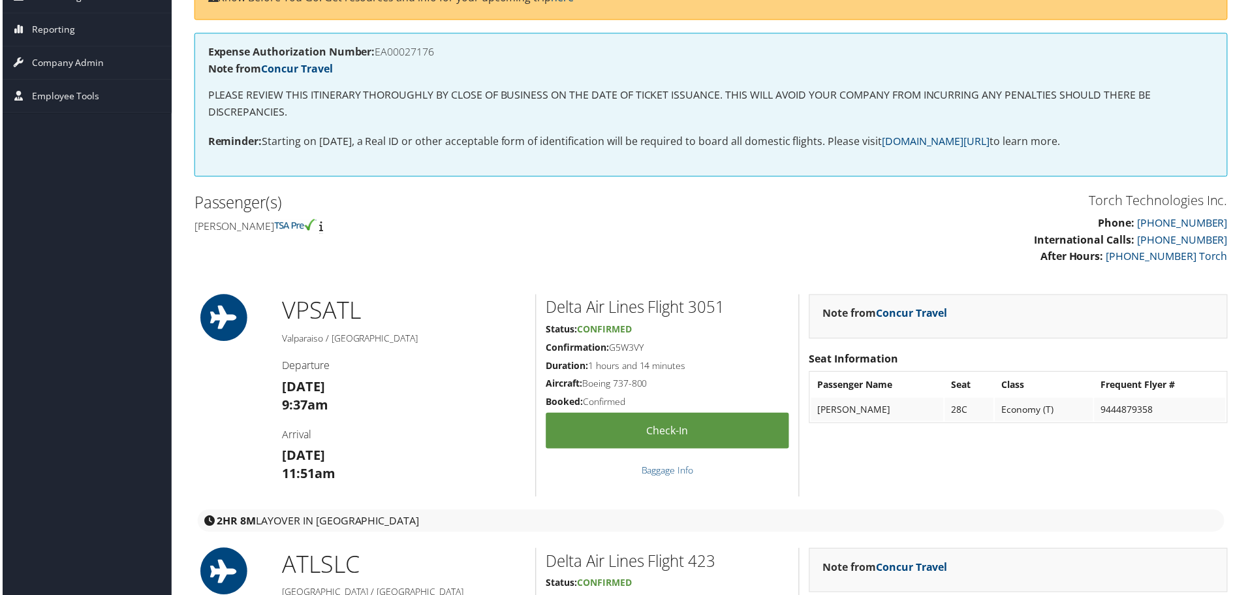
scroll to position [196, 0]
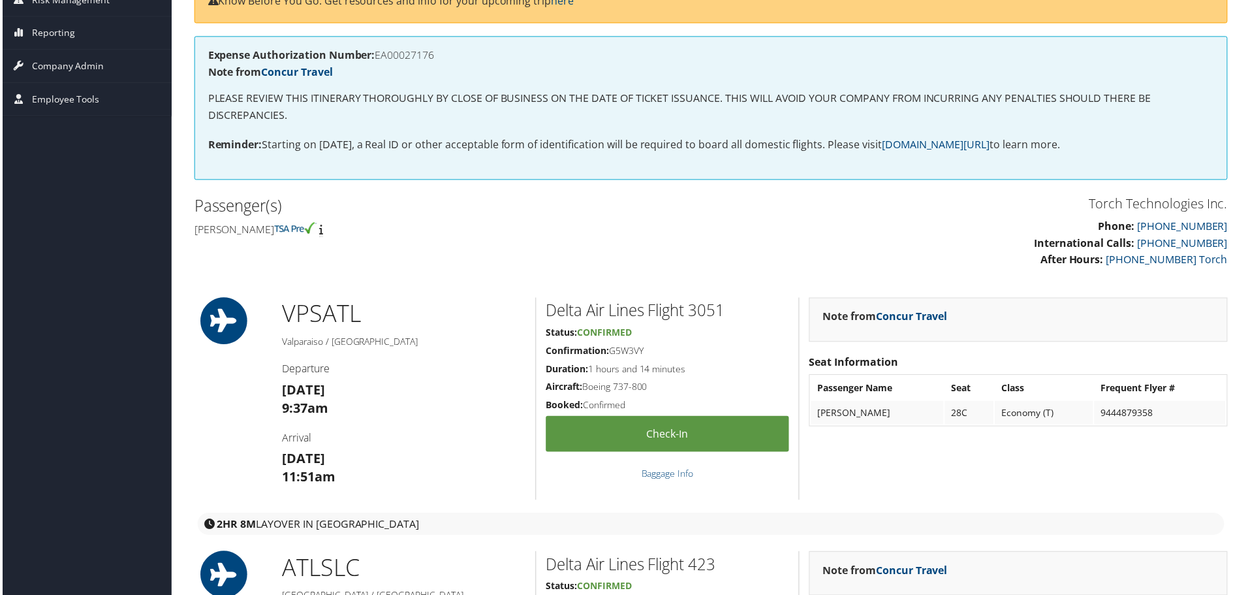
click at [435, 274] on div "Torch Technologies Inc. Phone: [PHONE_NUMBER] International Calls: [PHONE_NUMBE…" at bounding box center [712, 238] width 1058 height 89
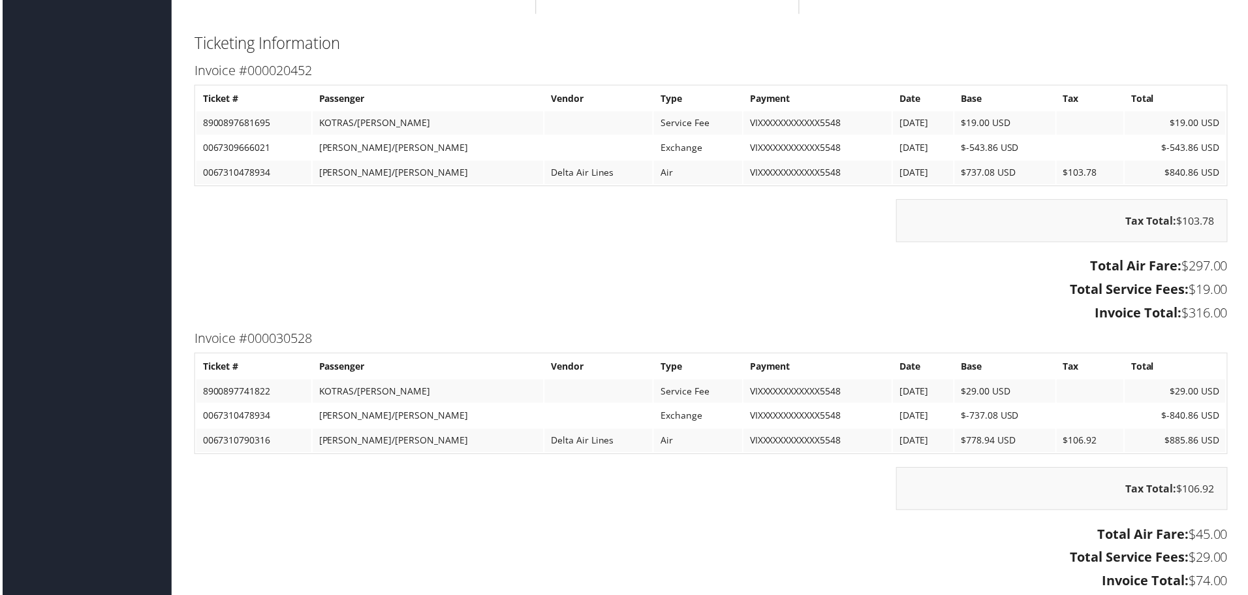
scroll to position [2024, 0]
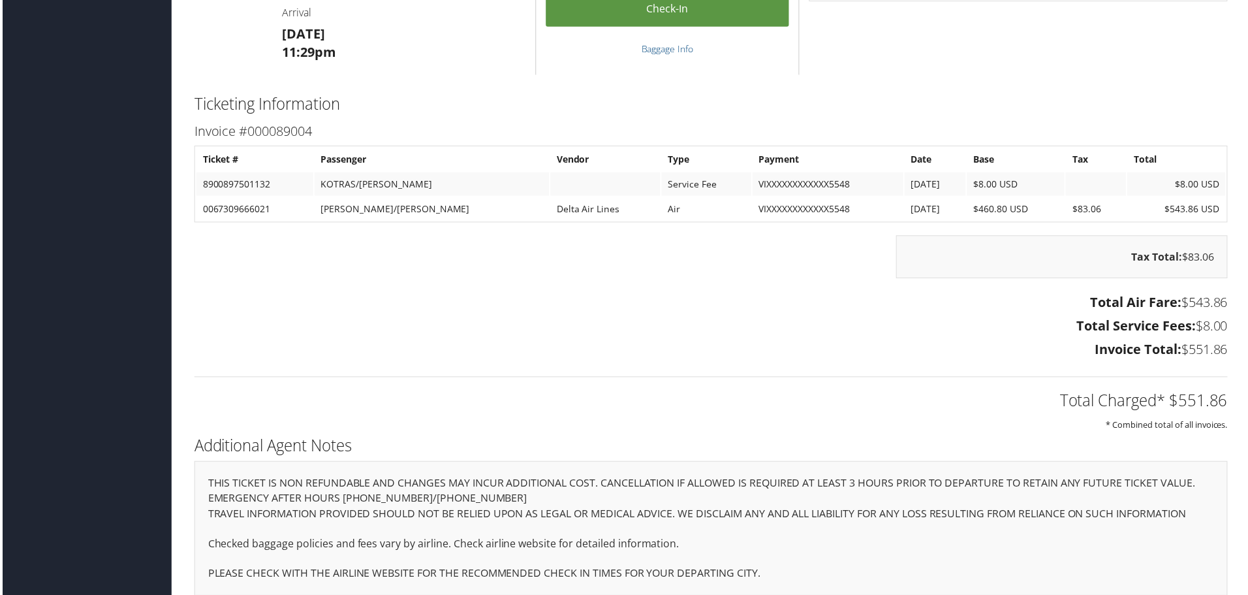
scroll to position [1880, 0]
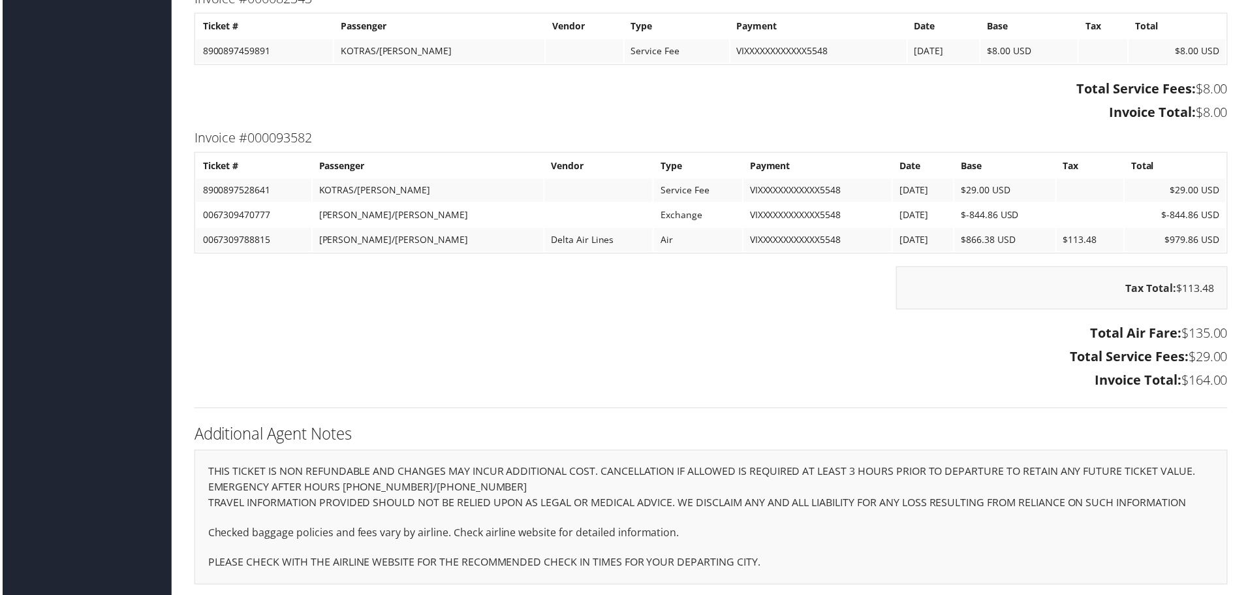
scroll to position [1987, 0]
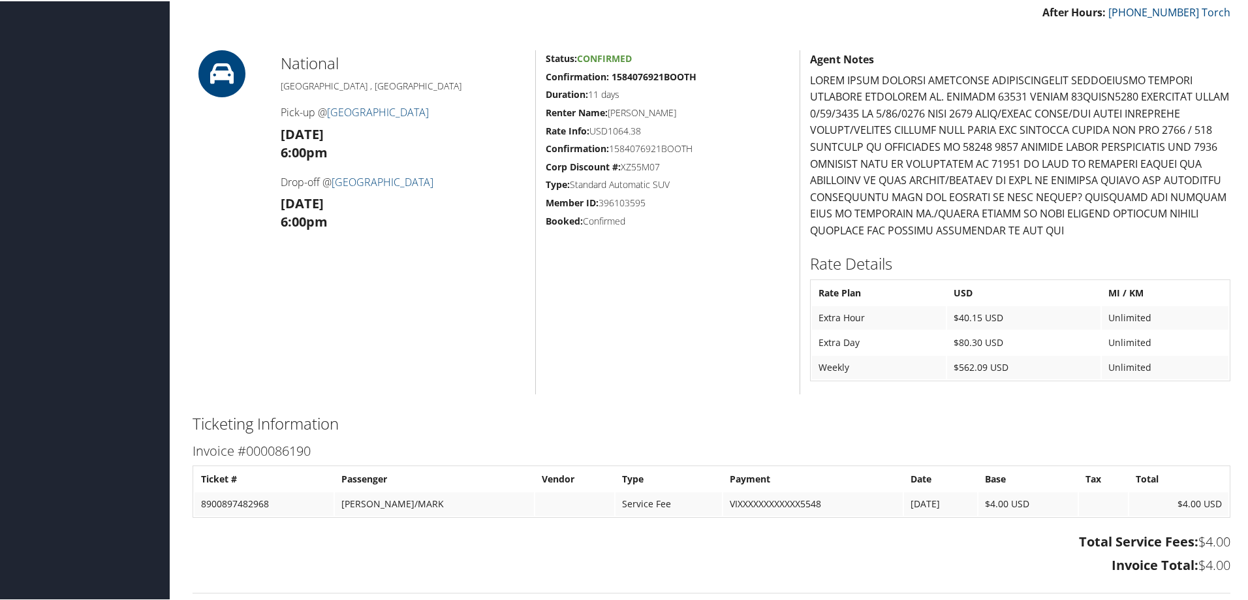
scroll to position [429, 0]
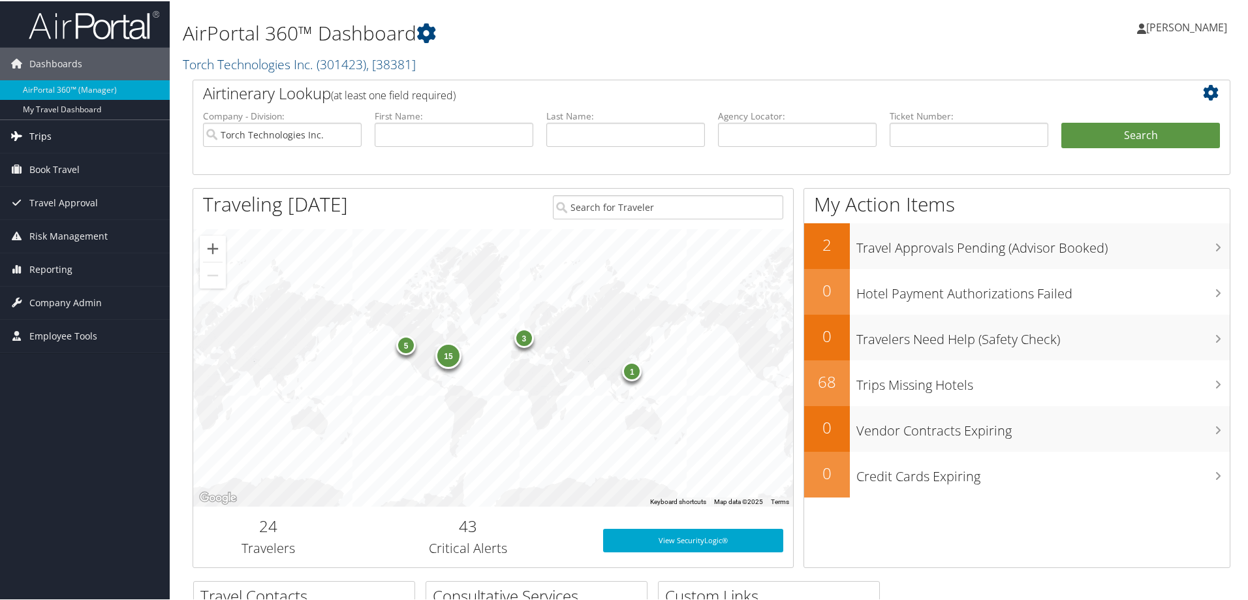
click at [39, 132] on span "Trips" at bounding box center [40, 135] width 22 height 33
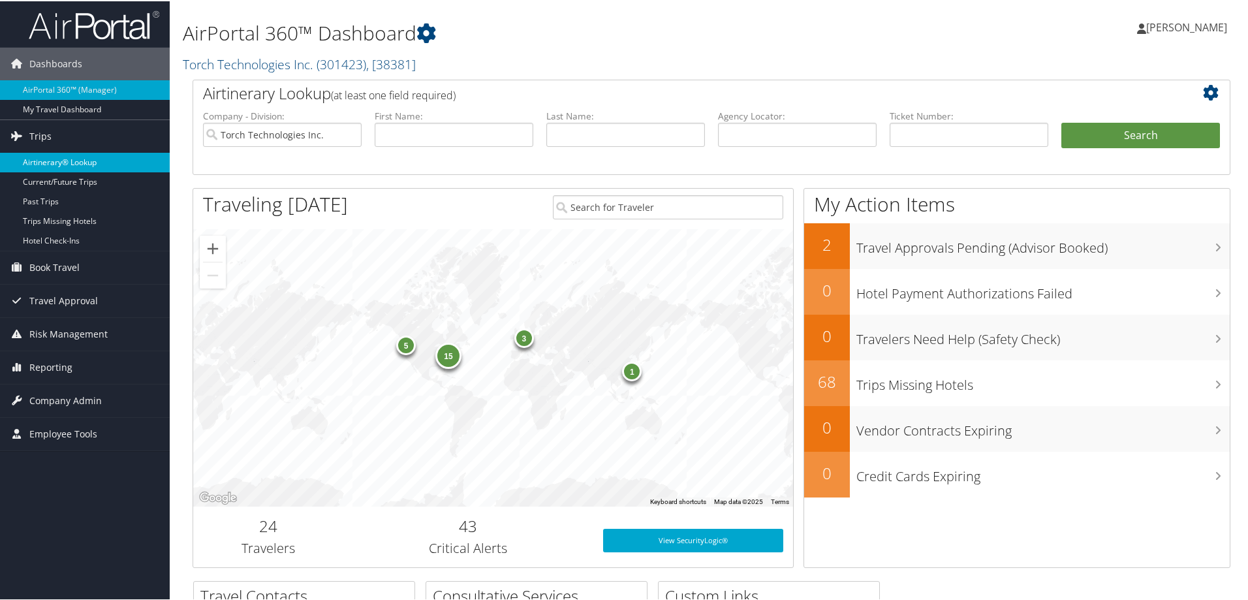
click at [66, 161] on link "Airtinerary® Lookup" at bounding box center [85, 161] width 170 height 20
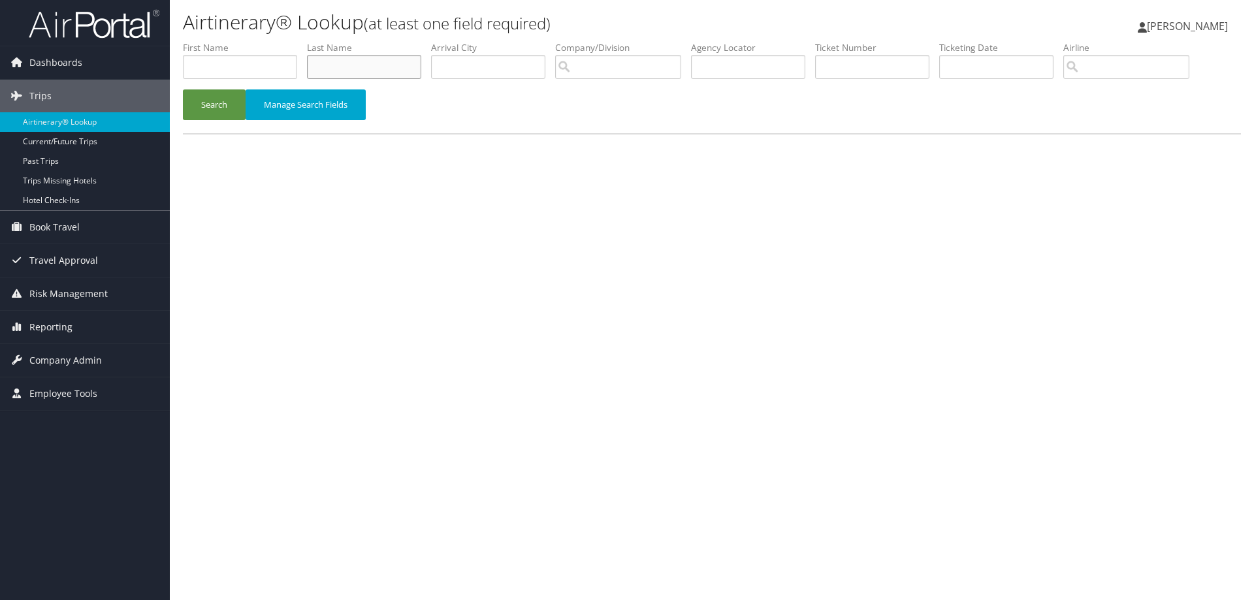
click at [324, 66] on input "text" at bounding box center [364, 67] width 114 height 24
type input "Knight"
click at [586, 67] on input "search" at bounding box center [618, 67] width 126 height 24
click at [592, 93] on div "Torch Technologies Inc. (301423)" at bounding box center [655, 91] width 184 height 13
type input "Torch Technologies Inc."
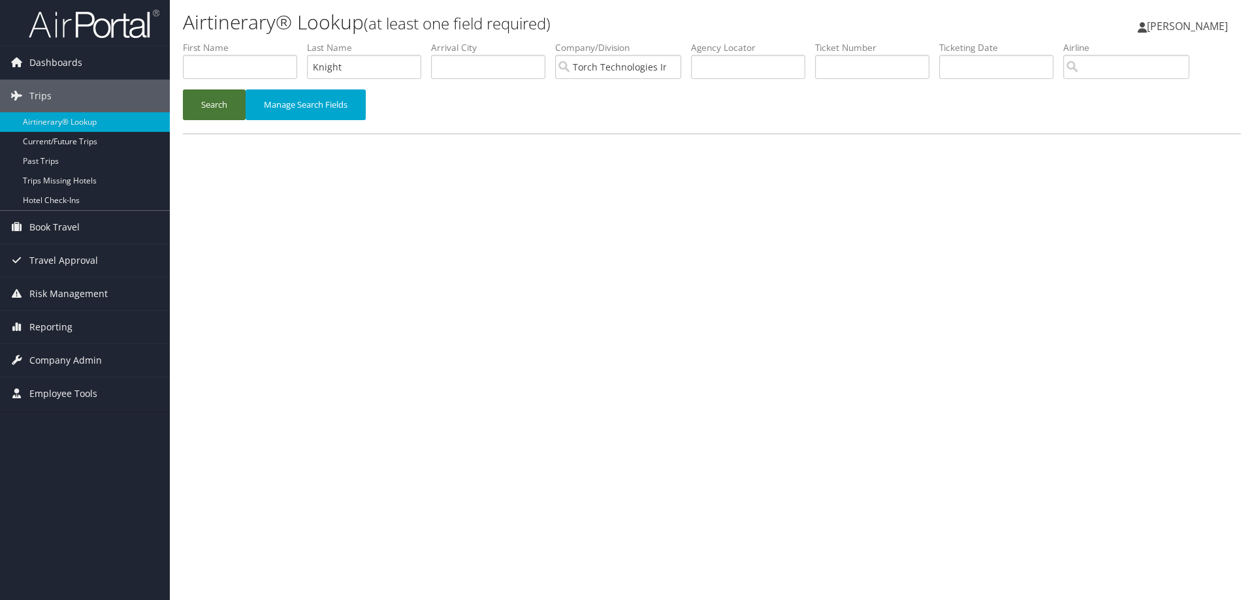
click at [213, 106] on button "Search" at bounding box center [214, 104] width 63 height 31
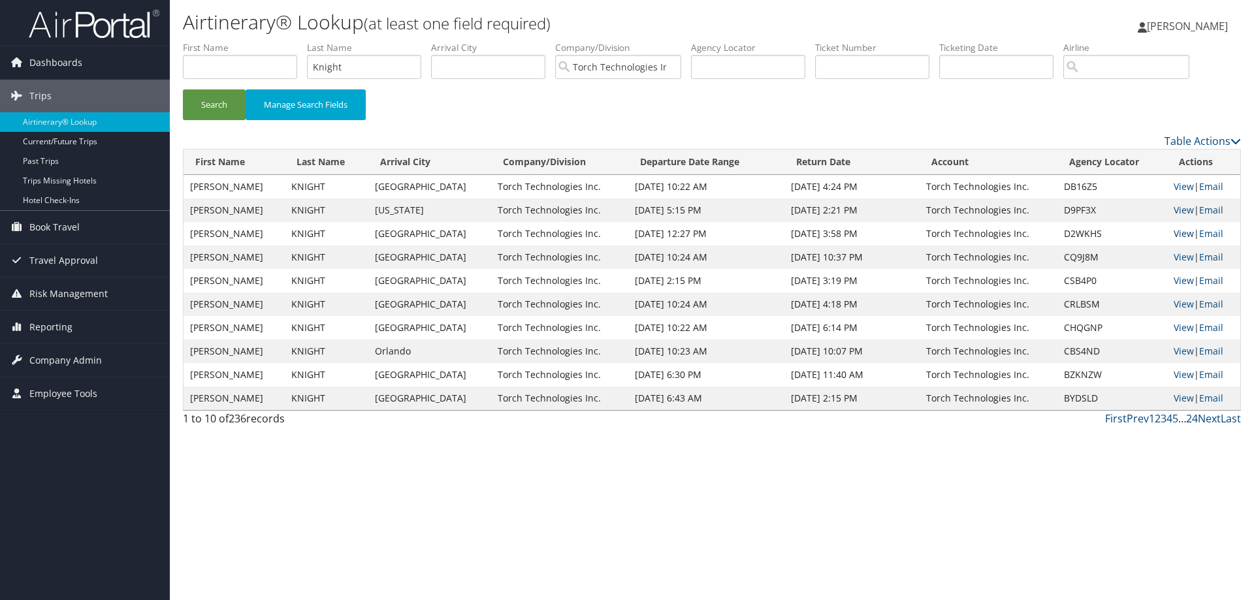
click at [1177, 232] on link "View" at bounding box center [1183, 233] width 20 height 12
drag, startPoint x: 360, startPoint y: 70, endPoint x: 266, endPoint y: 80, distance: 93.9
click at [266, 41] on ul "First Name Last Name Knight Departure City Arrival City Company/Division Torch …" at bounding box center [712, 41] width 1058 height 0
type input "Kvicala"
click at [219, 104] on button "Search" at bounding box center [214, 104] width 63 height 31
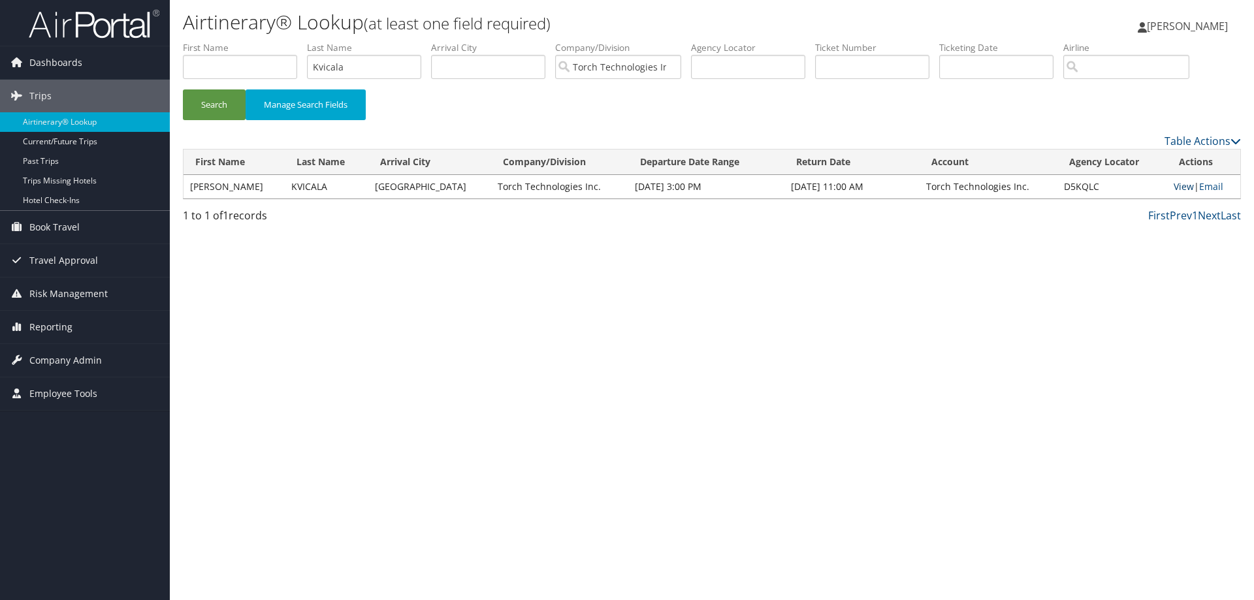
click at [1178, 184] on link "View" at bounding box center [1183, 186] width 20 height 12
click at [1185, 27] on span "[PERSON_NAME]" at bounding box center [1186, 26] width 81 height 14
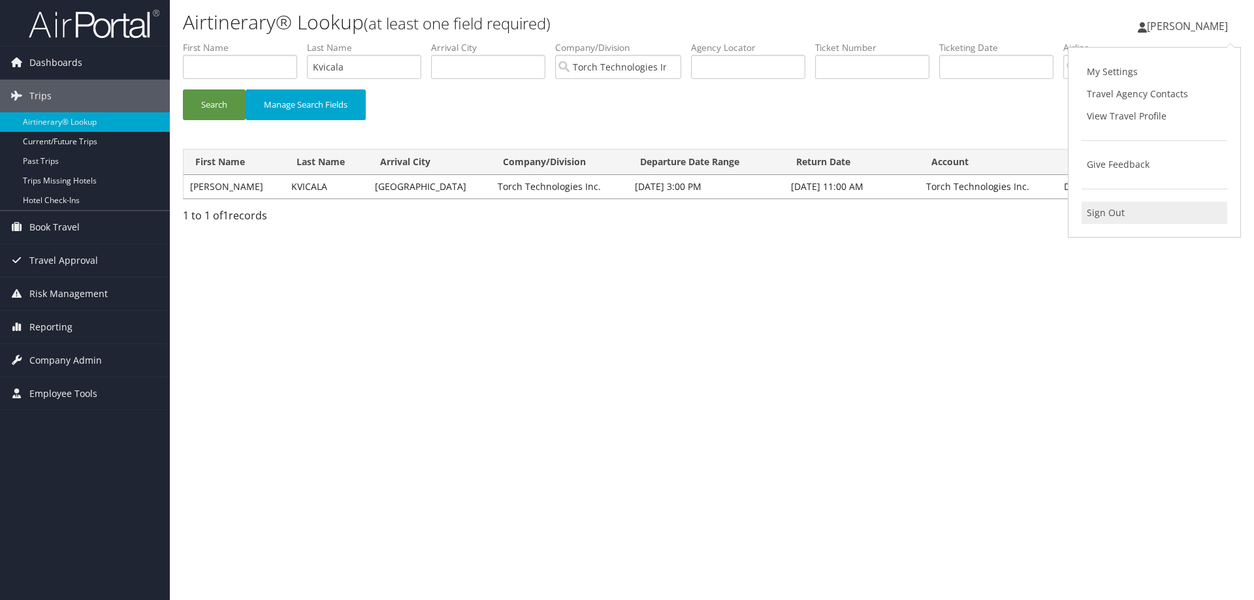
click at [1107, 211] on link "Sign Out" at bounding box center [1154, 213] width 146 height 22
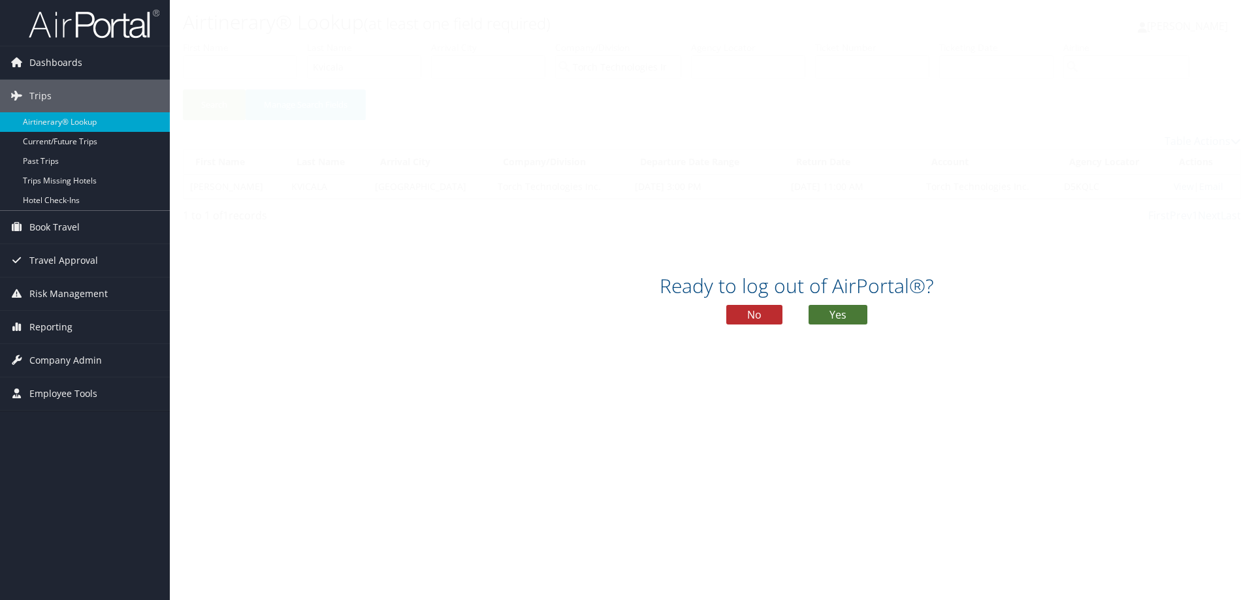
click at [849, 311] on button "Yes" at bounding box center [837, 315] width 59 height 20
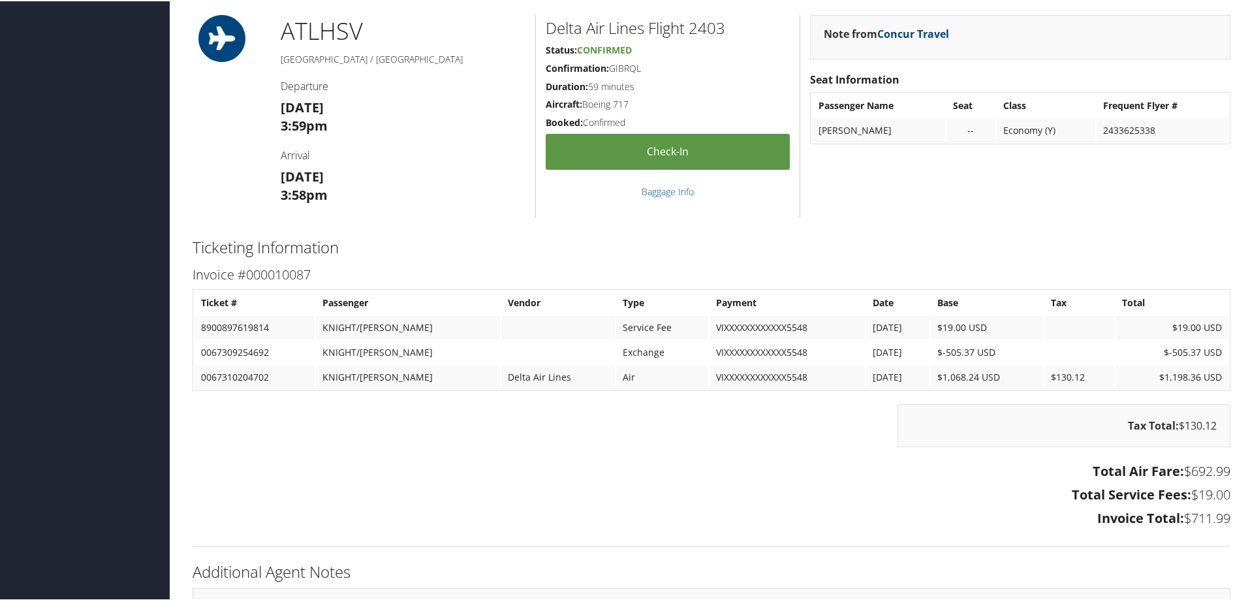
scroll to position [2089, 0]
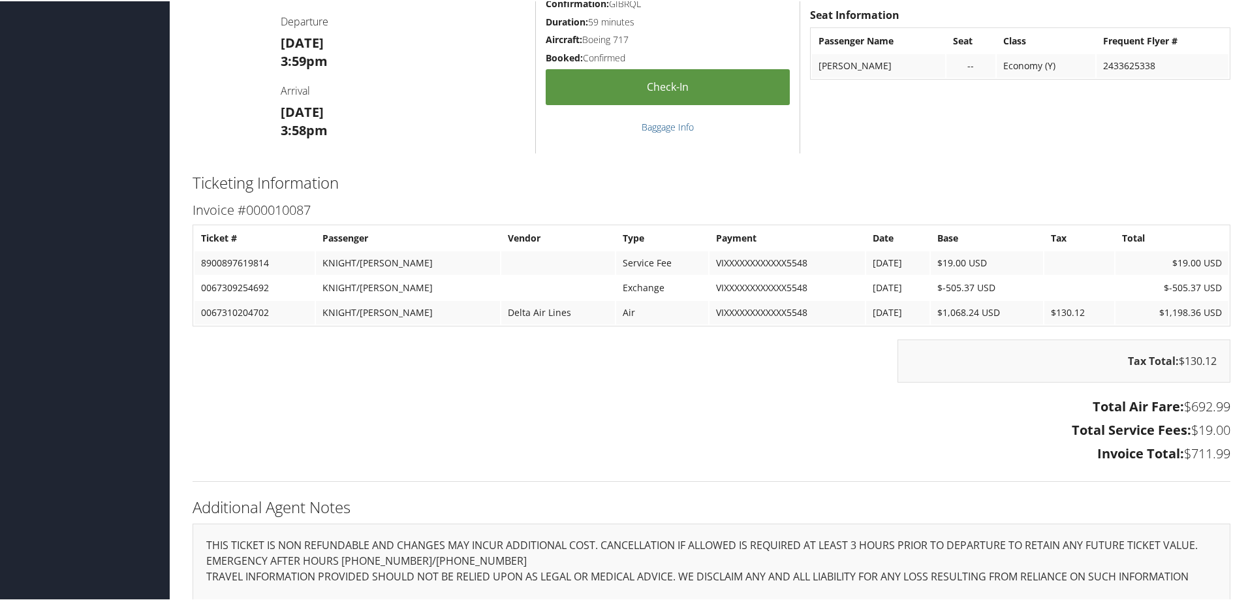
click at [528, 189] on h2 "Ticketing Information" at bounding box center [712, 181] width 1038 height 22
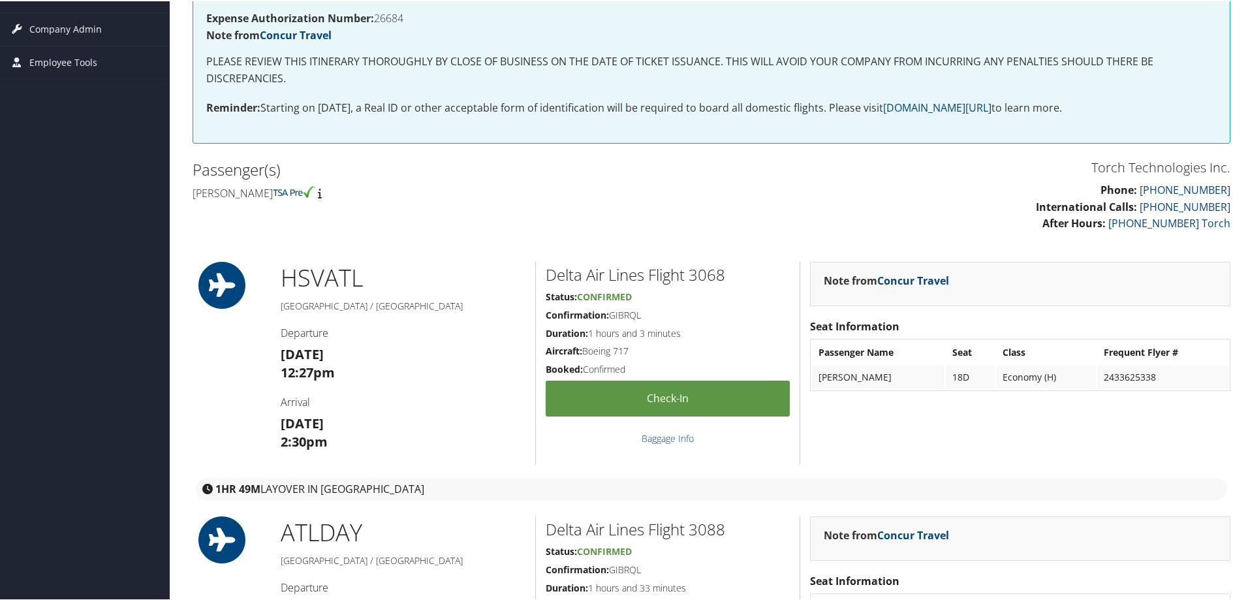
scroll to position [196, 0]
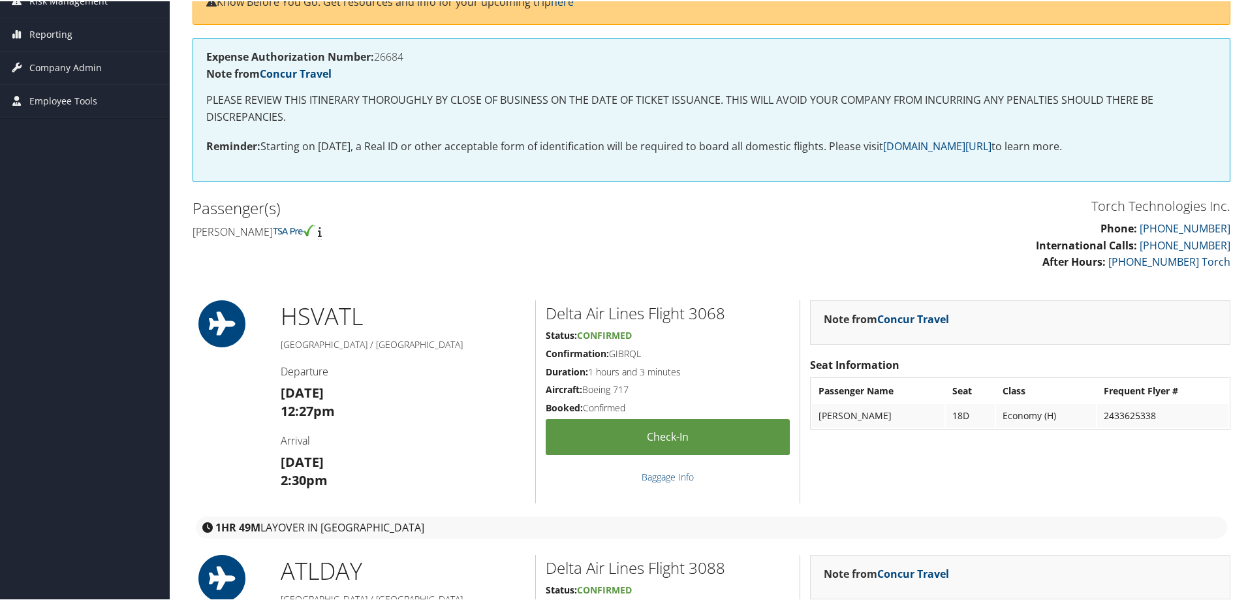
click at [502, 240] on div "Passenger(s) Anthony gene Knight" at bounding box center [447, 218] width 529 height 49
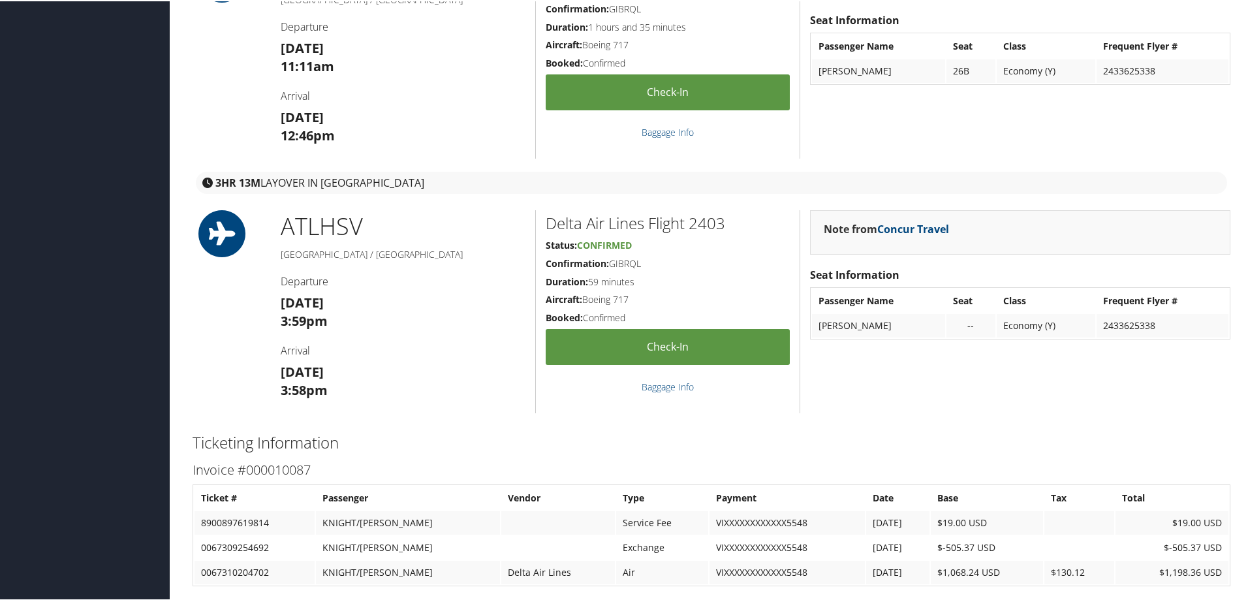
scroll to position [2024, 0]
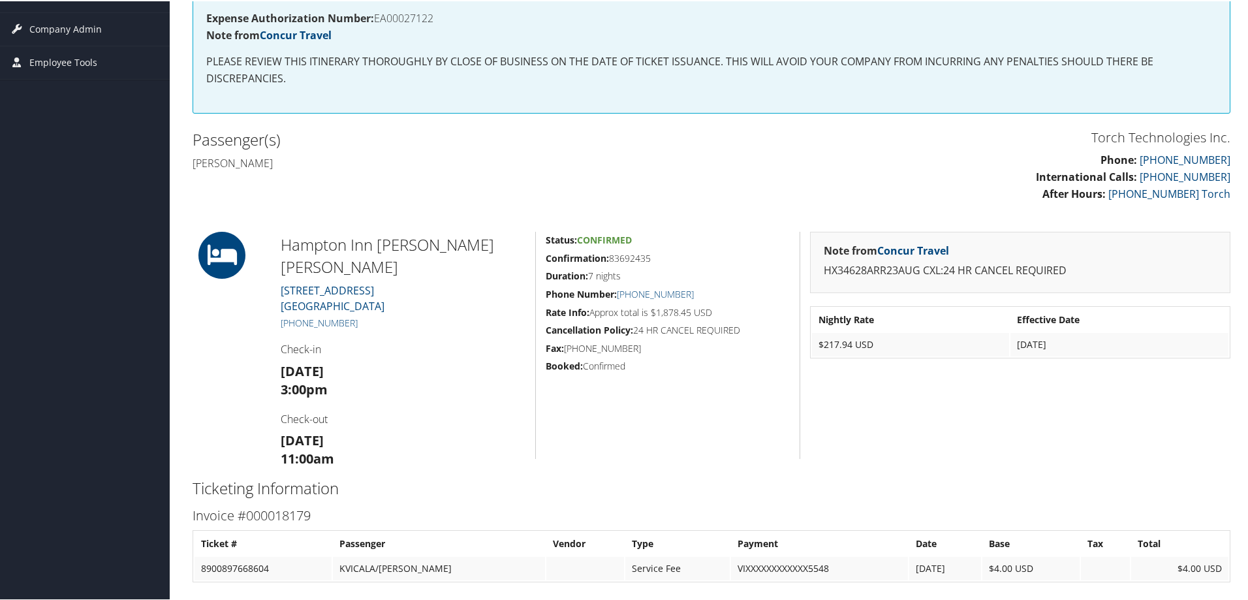
scroll to position [326, 0]
